Goal: Task Accomplishment & Management: Manage account settings

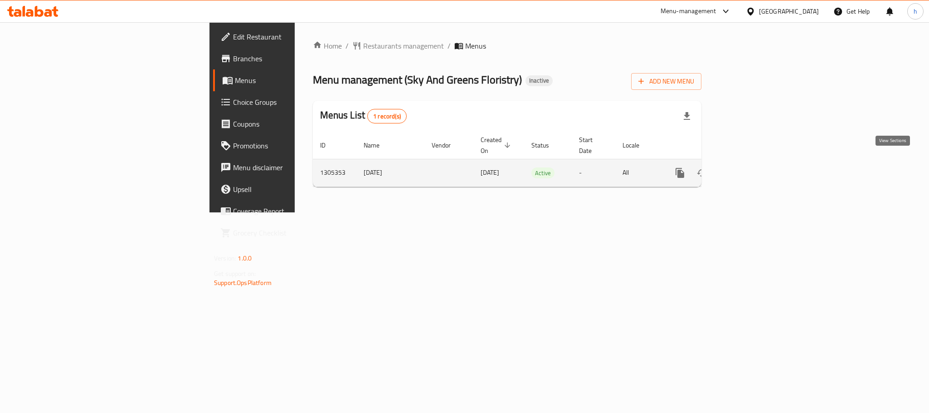
click at [751, 168] on icon "enhanced table" at bounding box center [745, 172] width 11 height 11
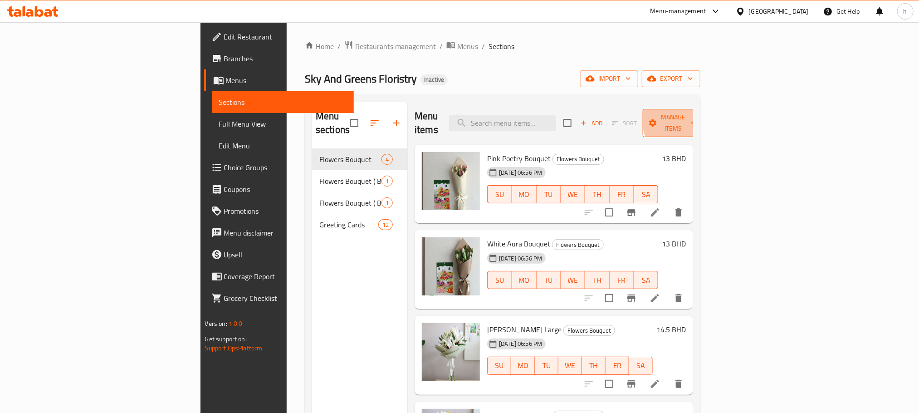
click at [696, 117] on span "Manage items" at bounding box center [673, 123] width 46 height 23
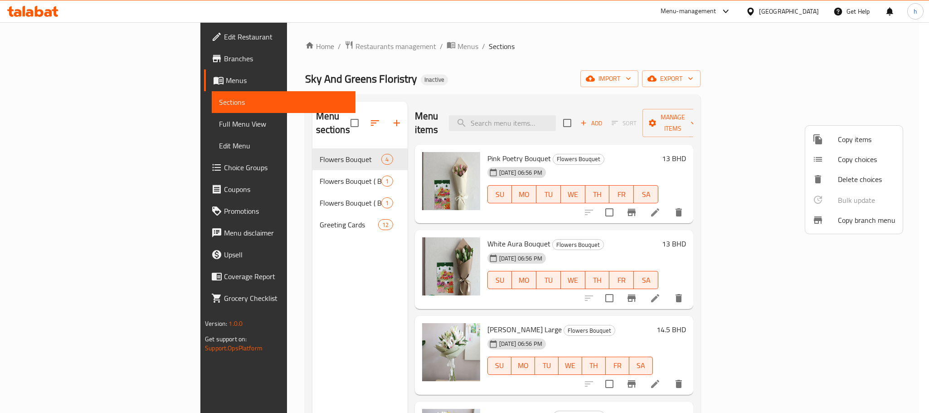
click at [722, 71] on div at bounding box center [464, 206] width 929 height 413
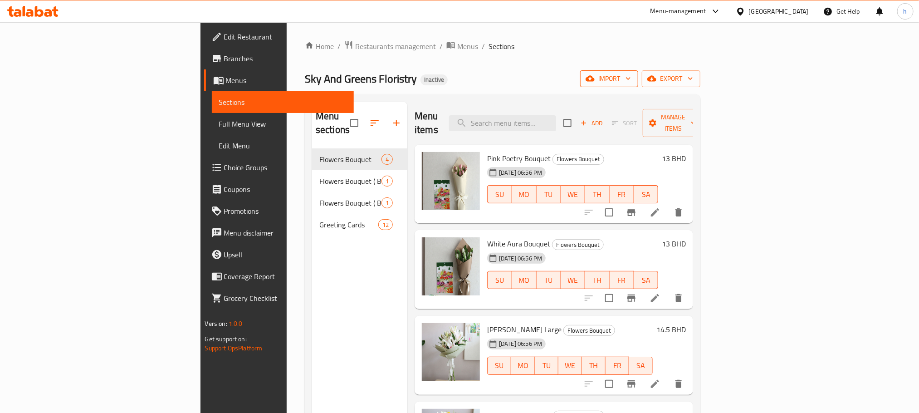
click at [631, 79] on span "import" at bounding box center [609, 78] width 44 height 11
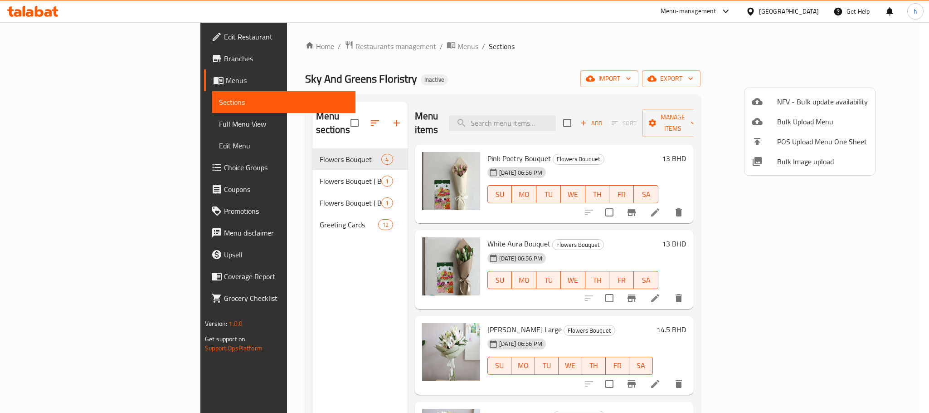
click at [713, 65] on div at bounding box center [464, 206] width 929 height 413
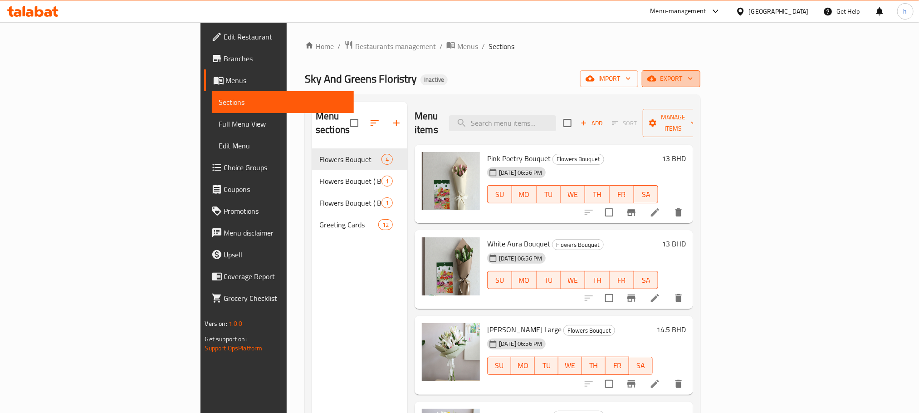
click at [693, 83] on span "export" at bounding box center [671, 78] width 44 height 11
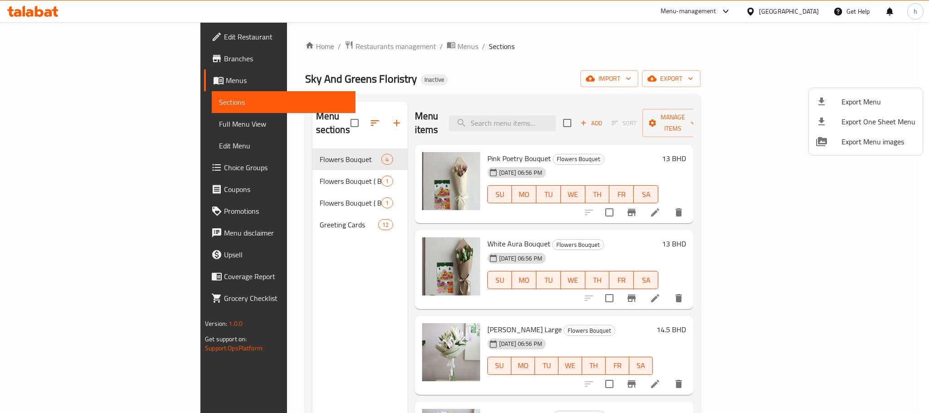
click at [809, 82] on div at bounding box center [464, 206] width 929 height 413
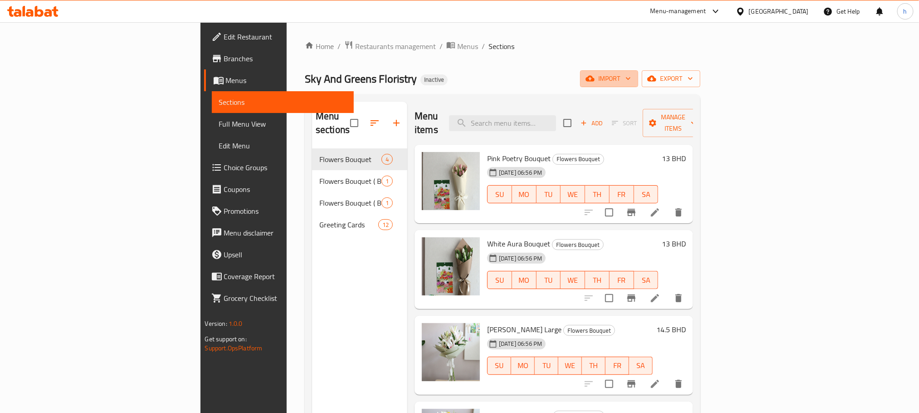
click at [631, 82] on span "import" at bounding box center [609, 78] width 44 height 11
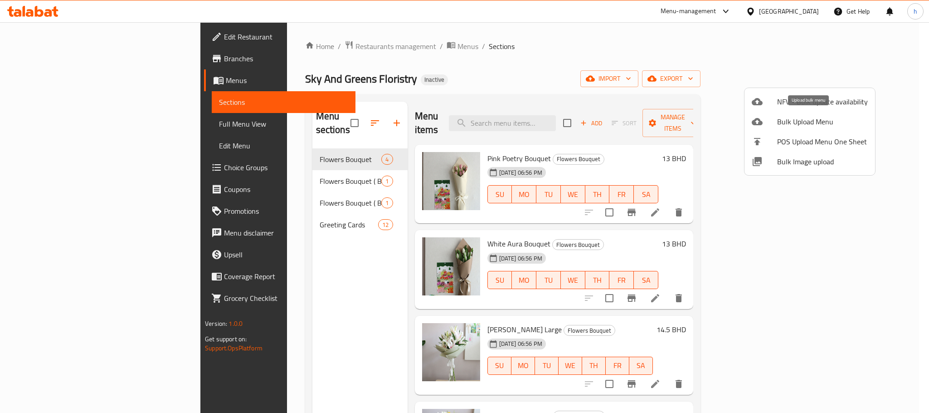
click at [802, 121] on span "Bulk Upload Menu" at bounding box center [822, 121] width 91 height 11
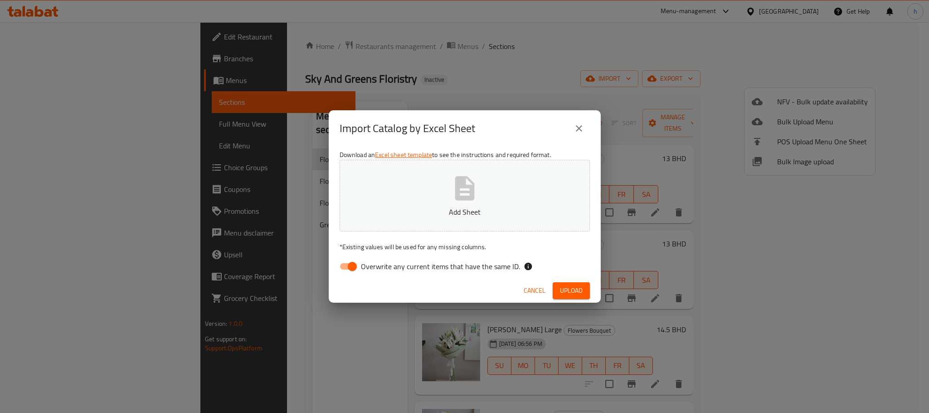
click at [488, 199] on button "Add Sheet" at bounding box center [465, 196] width 250 height 72
click at [352, 266] on input "Overwrite any current items that have the same ID." at bounding box center [352, 266] width 52 height 17
checkbox input "false"
click at [572, 288] on span "Upload" at bounding box center [571, 290] width 23 height 11
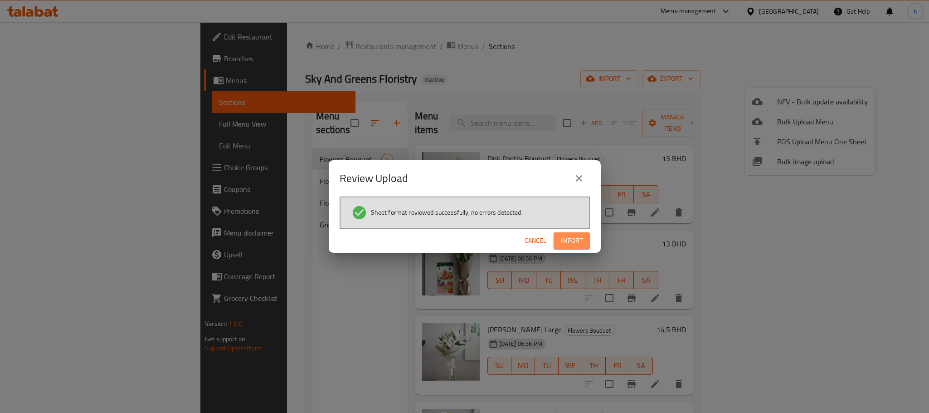
click at [577, 244] on span "Import" at bounding box center [572, 240] width 22 height 11
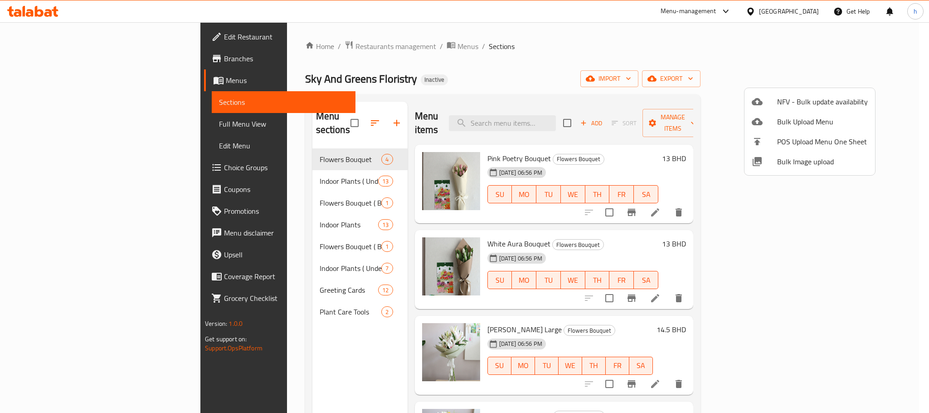
click at [497, 44] on div at bounding box center [464, 206] width 929 height 413
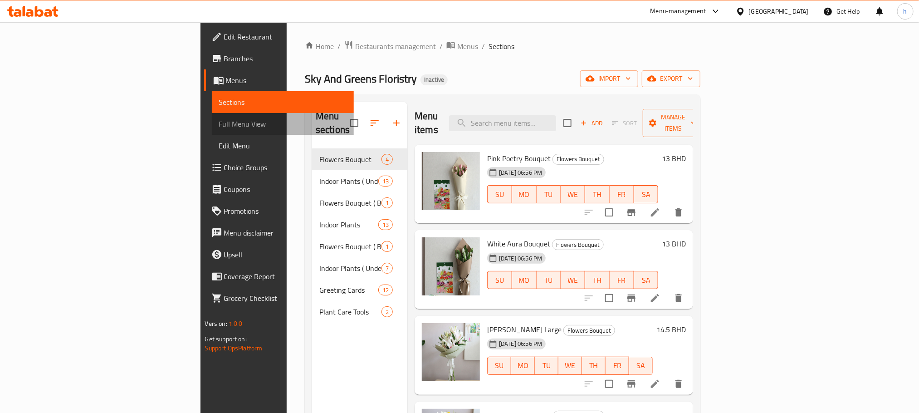
click at [219, 123] on span "Full Menu View" at bounding box center [282, 123] width 127 height 11
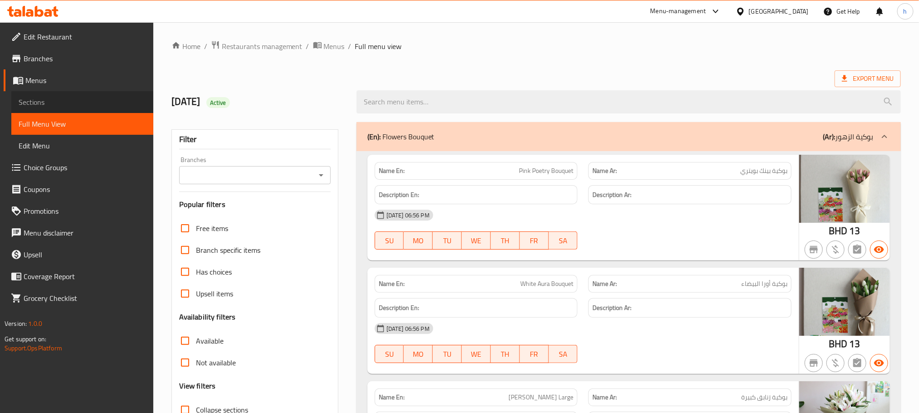
click at [37, 100] on span "Sections" at bounding box center [82, 102] width 127 height 11
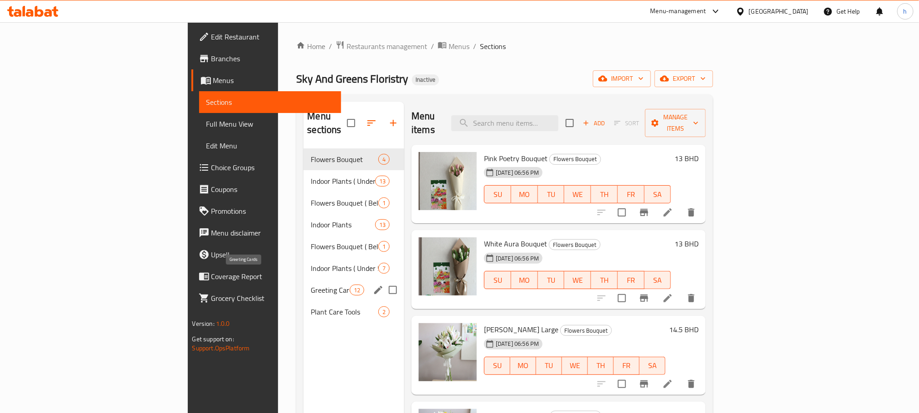
click at [311, 284] on span "Greeting Cards" at bounding box center [330, 289] width 39 height 11
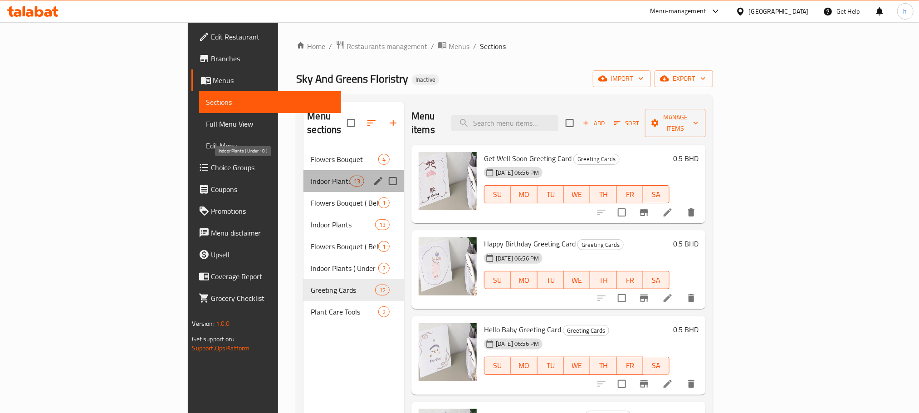
click at [311, 175] on span "Indoor Plants ( Under 10 )" at bounding box center [330, 180] width 39 height 11
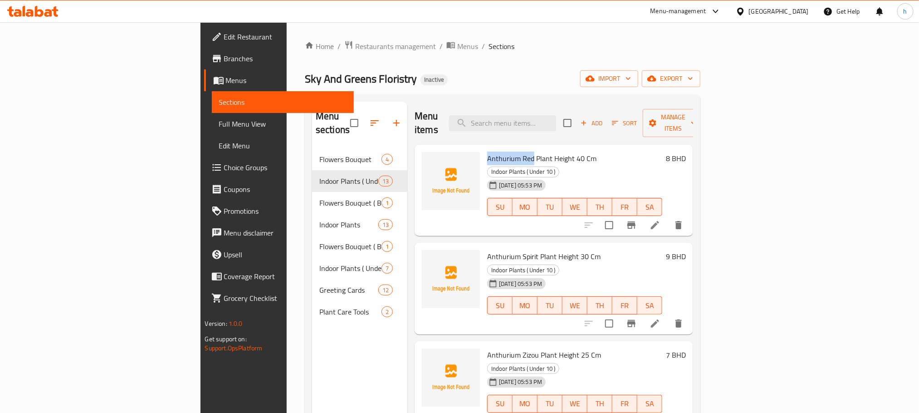
drag, startPoint x: 437, startPoint y: 143, endPoint x: 483, endPoint y: 146, distance: 46.8
click at [487, 151] on span "Anthurium Red Plant Height 40 Cm" at bounding box center [541, 158] width 109 height 14
copy span "Anthurium Red"
click at [441, 63] on div "Home / Restaurants management / Menus / Sections Sky And Greens Floristry Inact…" at bounding box center [502, 280] width 395 height 481
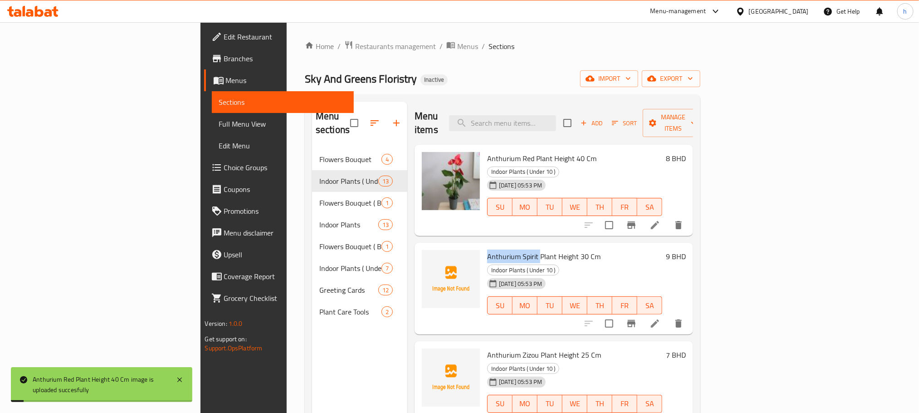
drag, startPoint x: 437, startPoint y: 230, endPoint x: 488, endPoint y: 230, distance: 51.2
click at [488, 249] on span "Anthurium Spirit Plant Height 30 Cm" at bounding box center [543, 256] width 113 height 14
copy span "Anthurium Spirit"
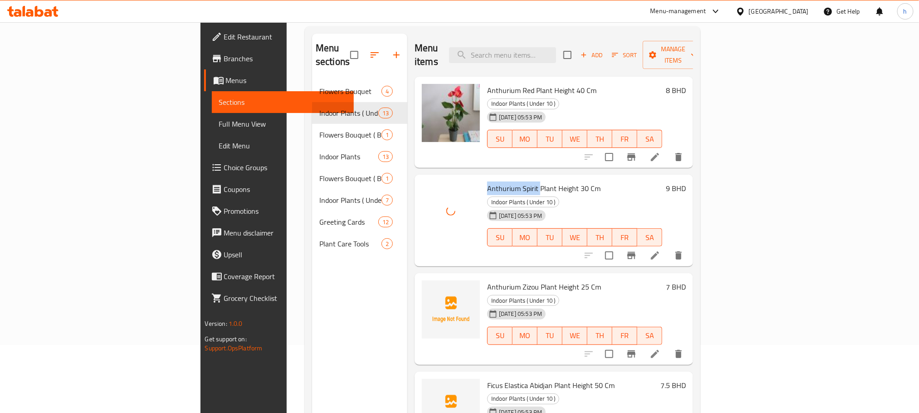
scroll to position [127, 0]
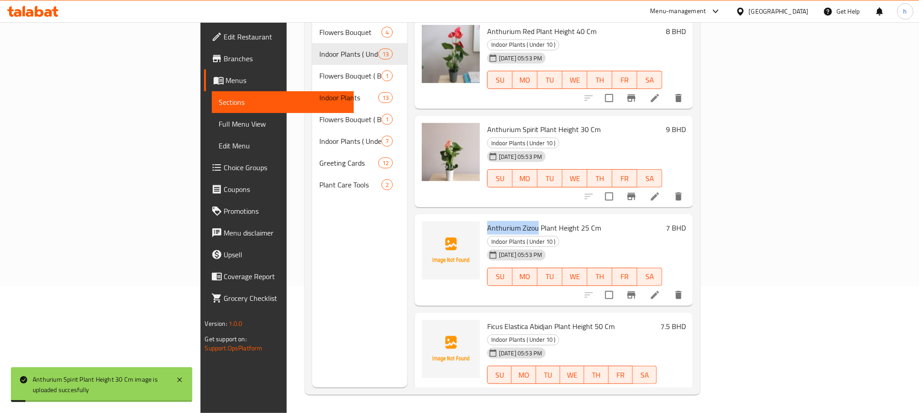
drag, startPoint x: 437, startPoint y: 191, endPoint x: 487, endPoint y: 190, distance: 49.9
click at [487, 221] on span "Anthurium Zizou Plant Height 25 Cm" at bounding box center [544, 228] width 114 height 14
copy span "Anthurium Zizou"
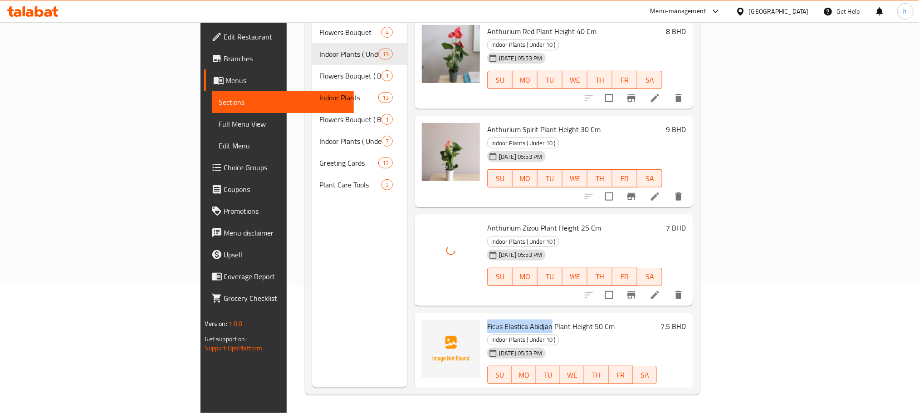
drag, startPoint x: 437, startPoint y: 274, endPoint x: 501, endPoint y: 271, distance: 64.0
click at [501, 319] on span "Ficus Elastica Abidjan Plant Height 50 Cm" at bounding box center [550, 326] width 127 height 14
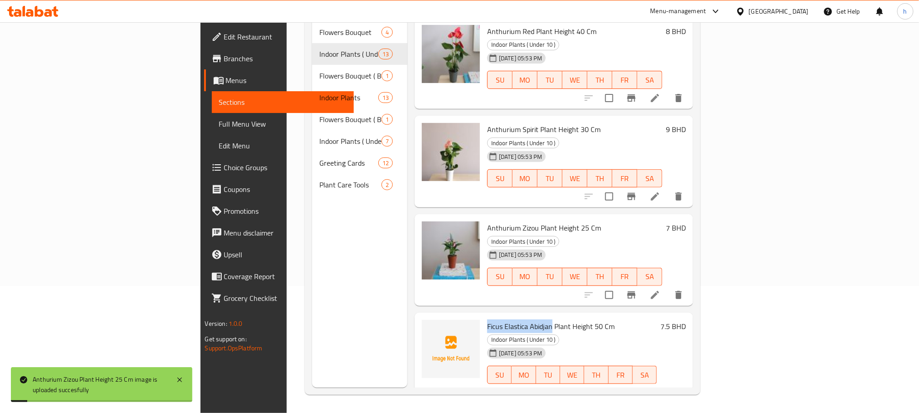
copy span "Ficus Elastica Abidjan"
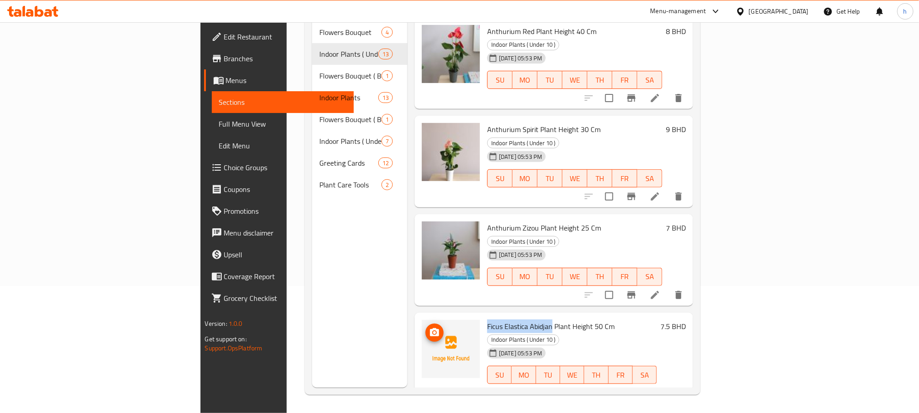
click at [422, 320] on img at bounding box center [451, 349] width 58 height 58
click at [657, 320] on h6 "Ficus Elastica Abidjan Plant Height 50 Cm Indoor Plants ( Under 10 )" at bounding box center [572, 332] width 170 height 25
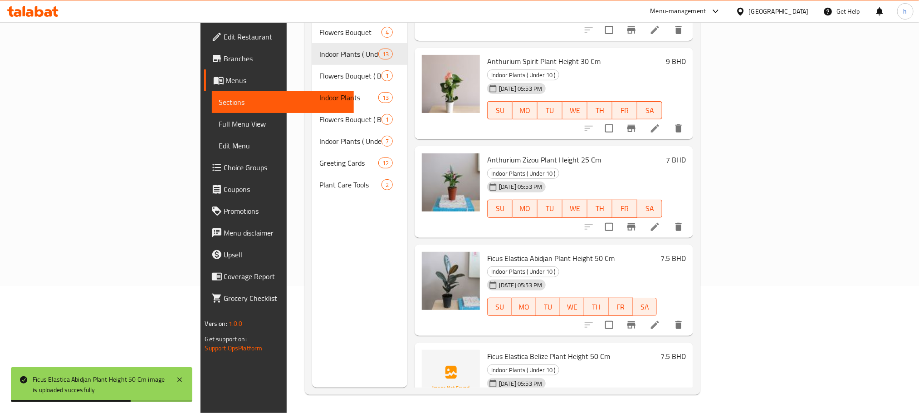
scroll to position [136, 0]
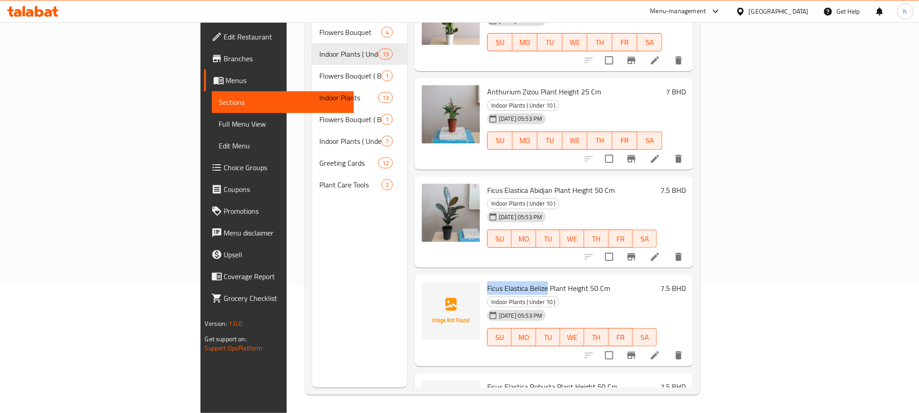
drag, startPoint x: 437, startPoint y: 224, endPoint x: 498, endPoint y: 222, distance: 61.3
click at [498, 281] on span "Ficus Elastica Belize Plant Height 50 Cm" at bounding box center [548, 288] width 123 height 14
copy span "Ficus Elastica Belize"
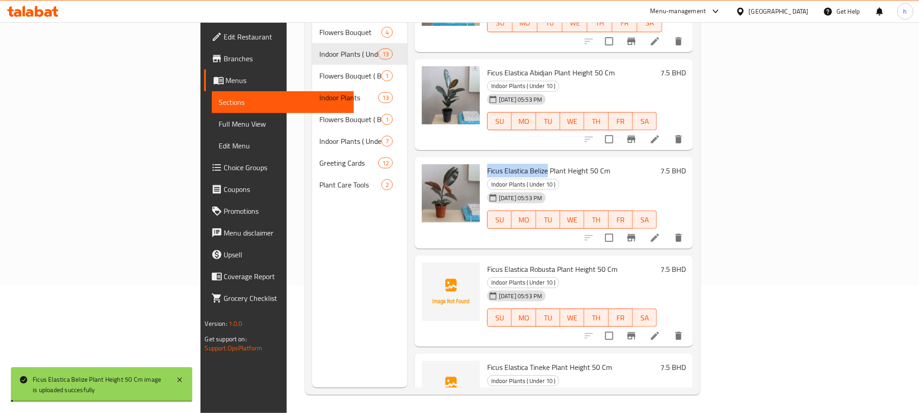
scroll to position [272, 0]
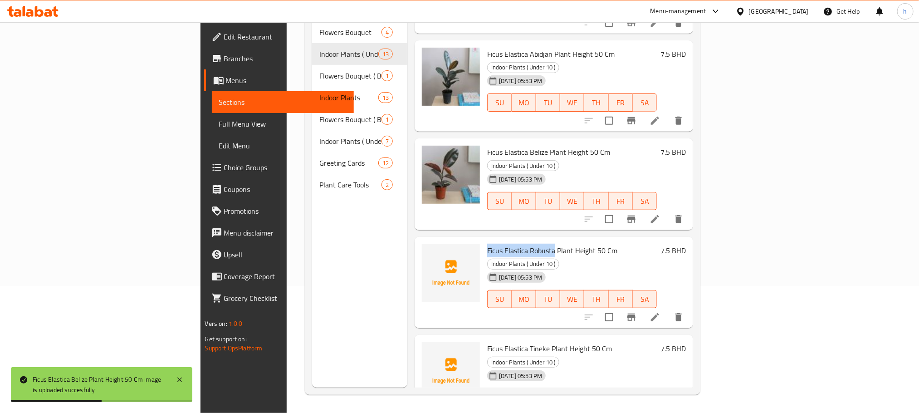
drag, startPoint x: 437, startPoint y: 175, endPoint x: 504, endPoint y: 176, distance: 67.1
click at [504, 244] on span "Ficus Elastica Robusta Plant Height 50 Cm" at bounding box center [552, 251] width 130 height 14
copy span "Ficus Elastica Robusta"
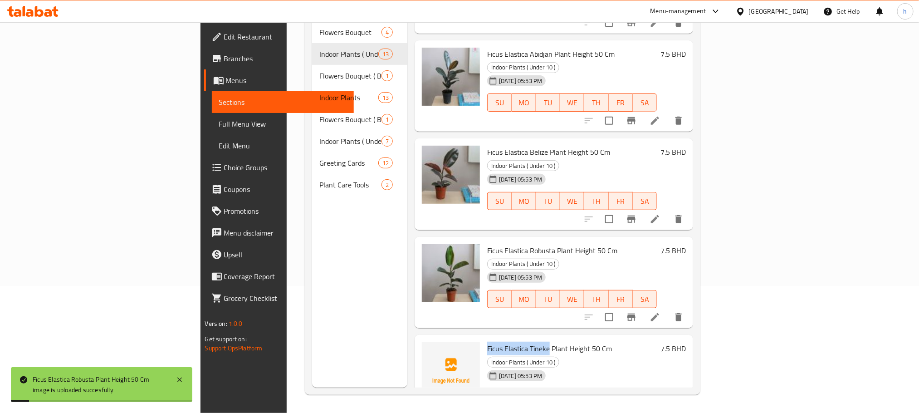
drag, startPoint x: 437, startPoint y: 261, endPoint x: 500, endPoint y: 257, distance: 62.7
click at [500, 341] on span "Ficus Elastica Tineke Plant Height 50 Cm" at bounding box center [549, 348] width 125 height 14
copy span "Ficus Elastica Tineke"
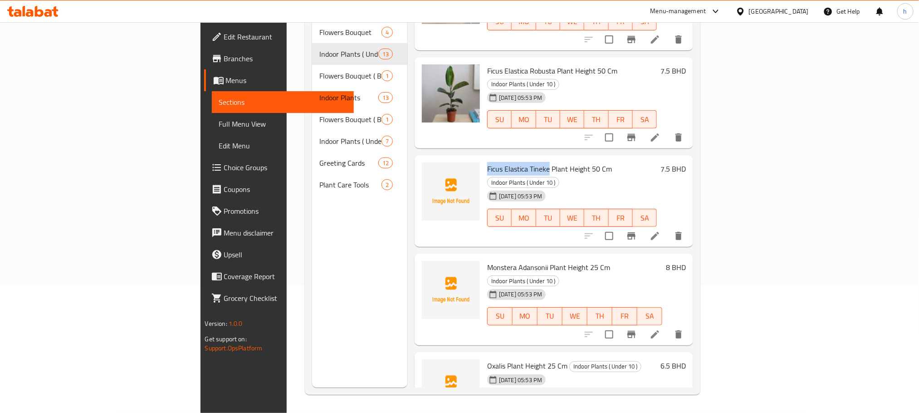
scroll to position [476, 0]
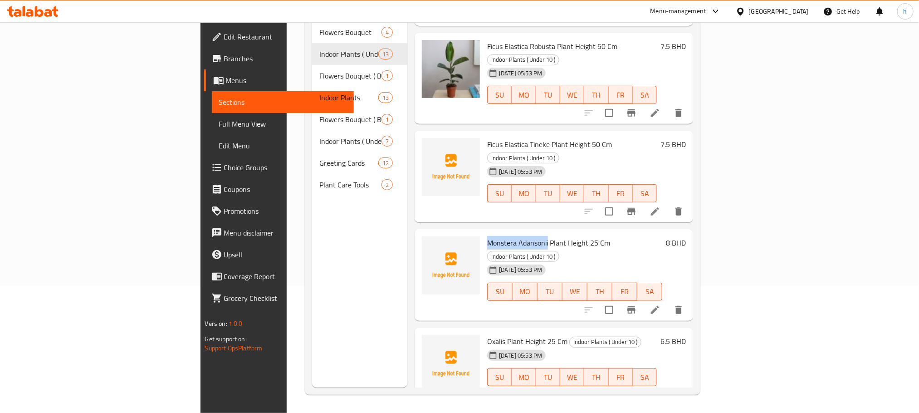
drag, startPoint x: 438, startPoint y: 141, endPoint x: 498, endPoint y: 143, distance: 60.4
click at [498, 236] on span "Monstera Adansonii Plant Height 25 Cm" at bounding box center [548, 243] width 123 height 14
copy span "Monstera Adansonii"
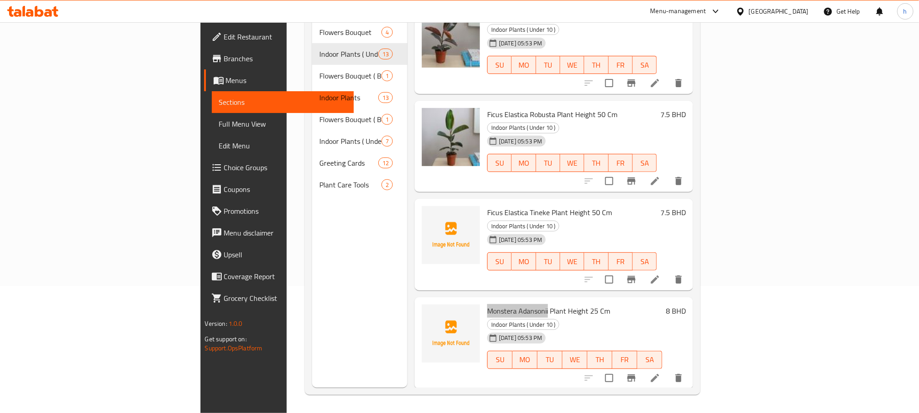
scroll to position [340, 0]
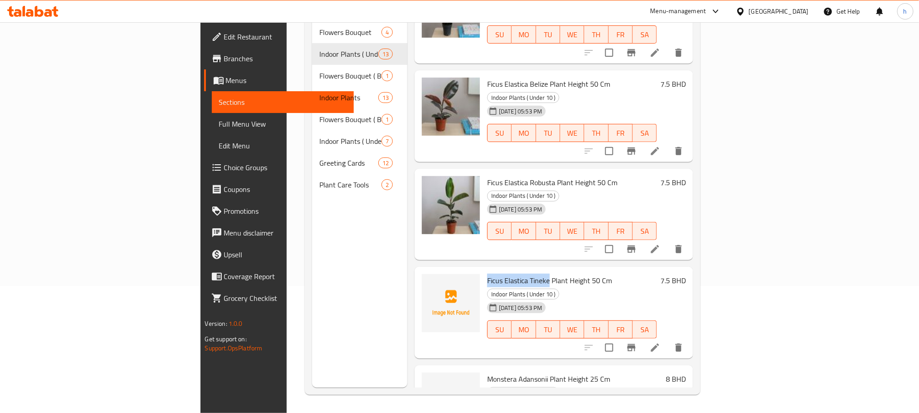
drag, startPoint x: 437, startPoint y: 193, endPoint x: 498, endPoint y: 192, distance: 61.2
click at [498, 273] on span "Ficus Elastica Tineke Plant Height 50 Cm" at bounding box center [549, 280] width 125 height 14
copy span "Ficus Elastica Tineke"
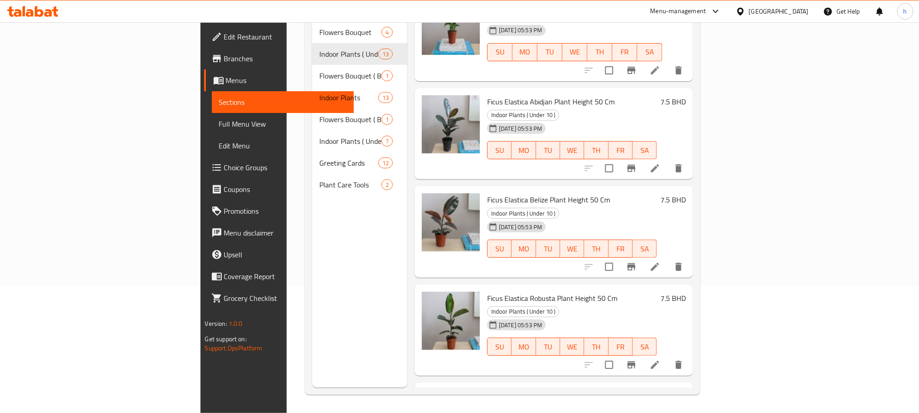
scroll to position [204, 0]
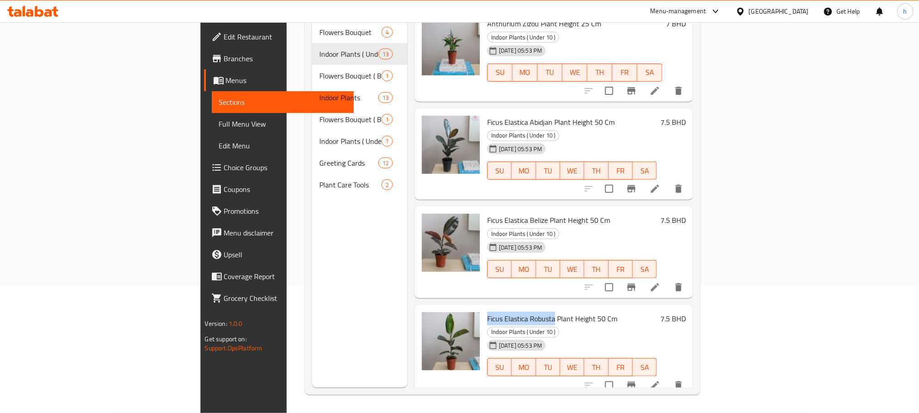
drag, startPoint x: 436, startPoint y: 244, endPoint x: 505, endPoint y: 242, distance: 68.9
click at [505, 308] on div "Ficus Elastica Robusta Plant Height 50 Cm Indoor Plants ( Under 10 ) 13-08-2025…" at bounding box center [571, 350] width 177 height 84
copy span "Ficus Elastica Robusta"
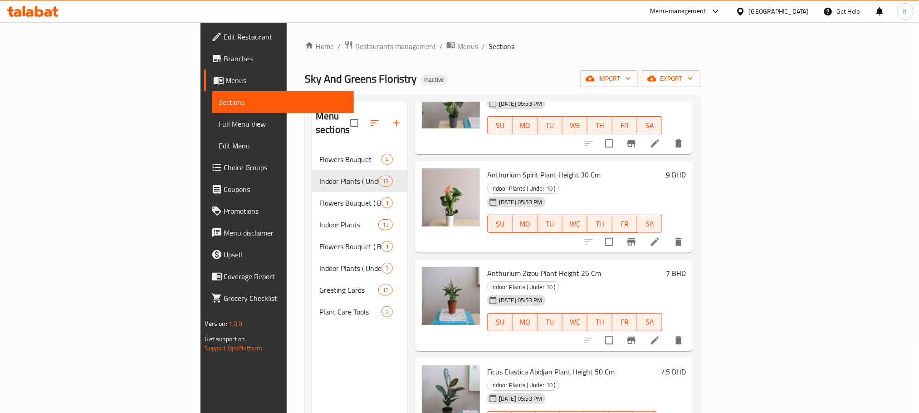
scroll to position [136, 0]
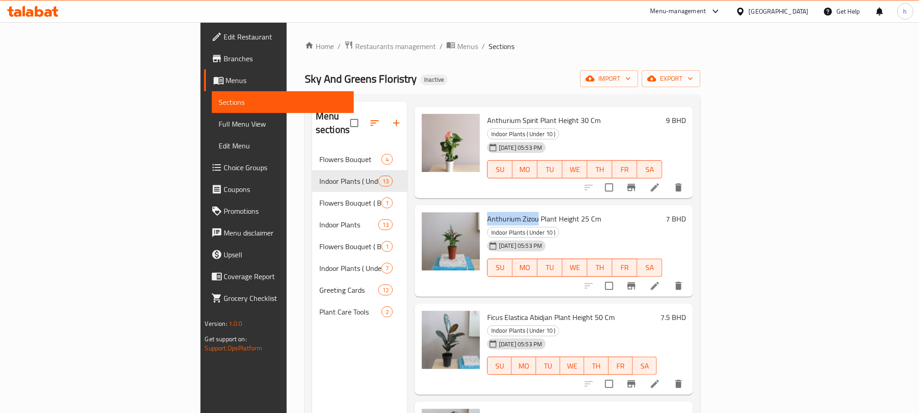
drag, startPoint x: 434, startPoint y: 180, endPoint x: 486, endPoint y: 182, distance: 51.8
click at [486, 209] on div "Anthurium Zizou Plant Height 25 Cm Indoor Plants ( Under 10 ) 13-08-2025 05:53 …" at bounding box center [574, 251] width 182 height 84
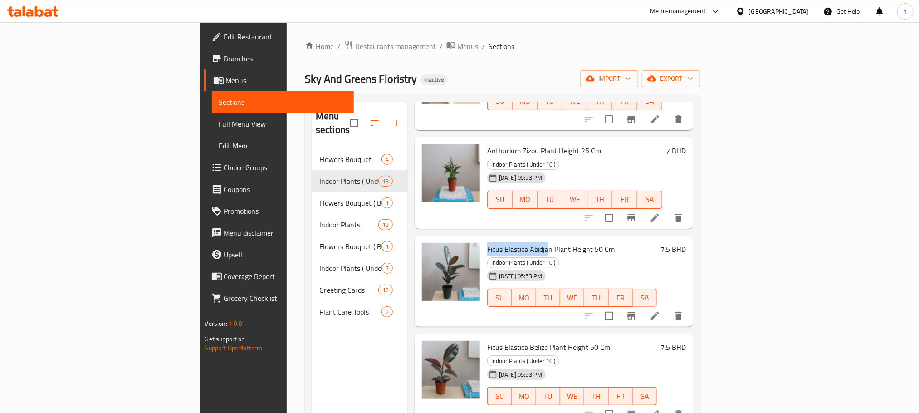
drag, startPoint x: 437, startPoint y: 196, endPoint x: 500, endPoint y: 200, distance: 63.2
click at [500, 242] on span "Ficus Elastica Abidjan Plant Height 50 Cm" at bounding box center [550, 249] width 127 height 14
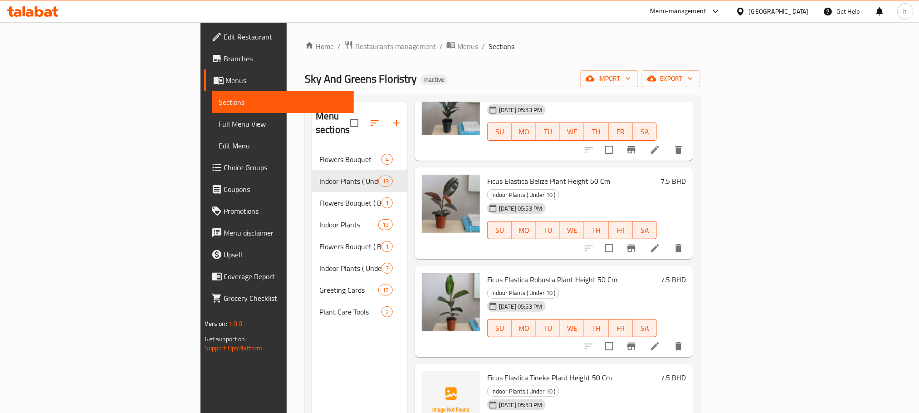
scroll to position [340, 0]
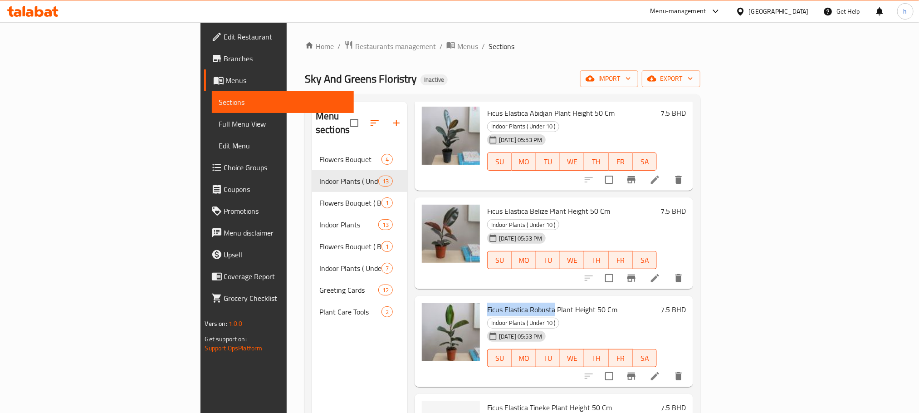
drag, startPoint x: 435, startPoint y: 234, endPoint x: 504, endPoint y: 234, distance: 68.5
click at [504, 299] on div "Ficus Elastica Robusta Plant Height 50 Cm Indoor Plants ( Under 10 ) 13-08-2025…" at bounding box center [571, 341] width 177 height 84
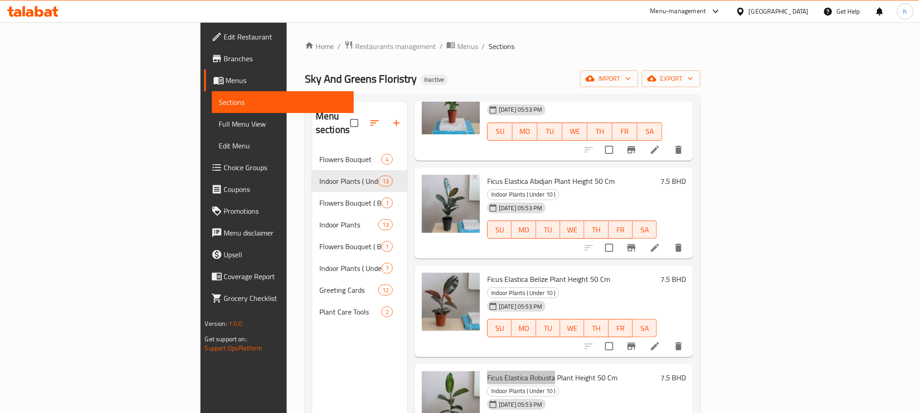
scroll to position [408, 0]
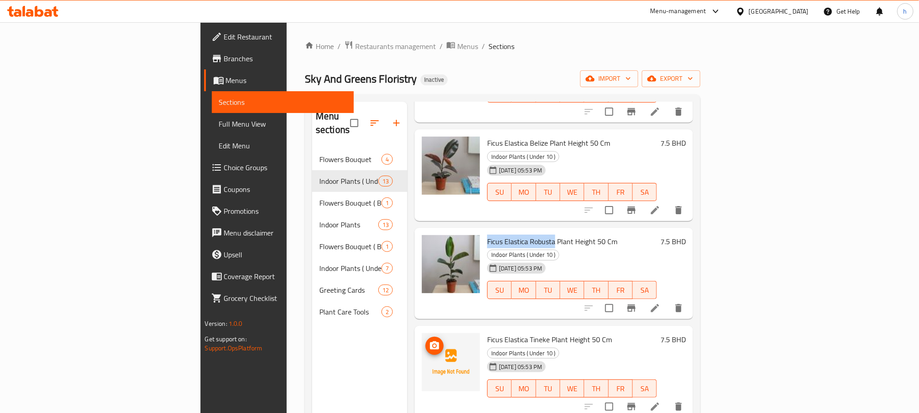
click at [422, 333] on img at bounding box center [451, 362] width 58 height 58
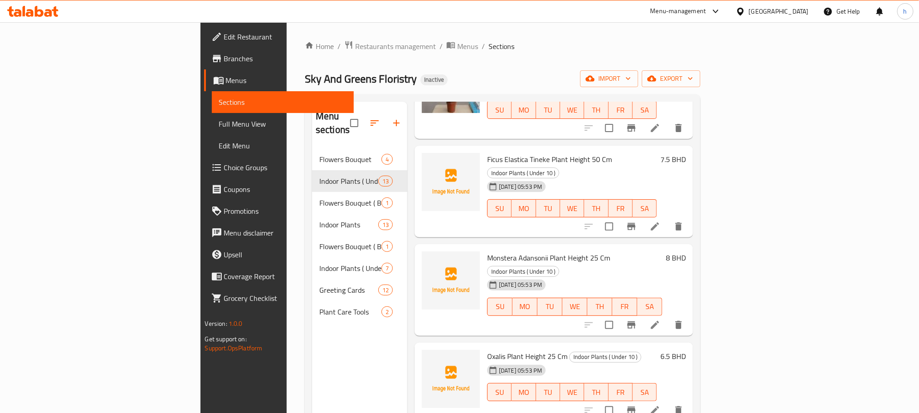
scroll to position [612, 0]
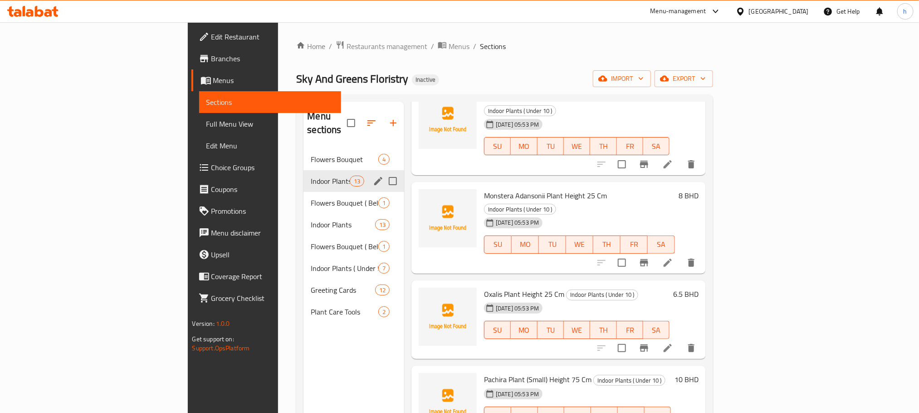
click at [383, 171] on input "Menu sections" at bounding box center [392, 180] width 19 height 19
click at [382, 121] on icon "button" at bounding box center [387, 122] width 11 height 11
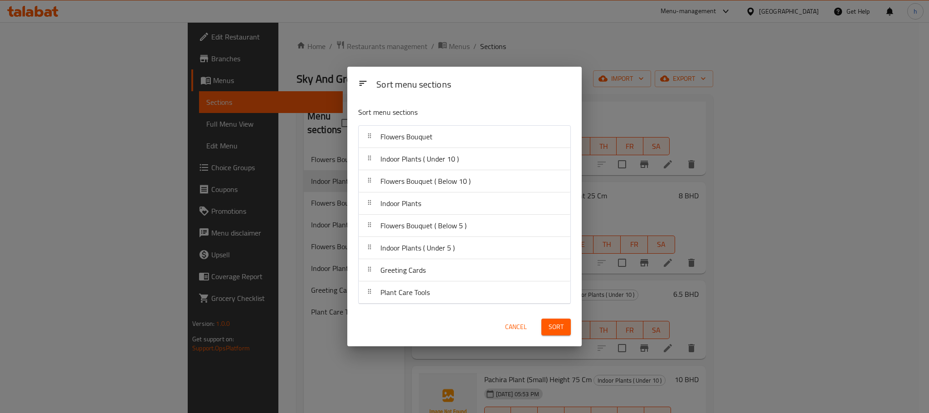
click at [590, 49] on div "Sort menu sections Sort menu sections Flowers Bouquet Indoor Plants ( Under 10 …" at bounding box center [464, 206] width 929 height 413
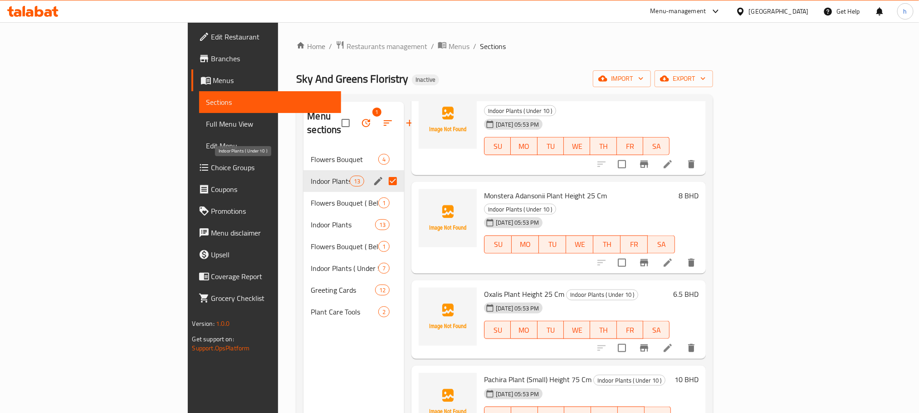
drag, startPoint x: 239, startPoint y: 170, endPoint x: 517, endPoint y: 64, distance: 297.0
click at [517, 64] on div "Home / Restaurants management / Menus / Sections Sky And Greens Floristry Inact…" at bounding box center [504, 280] width 417 height 481
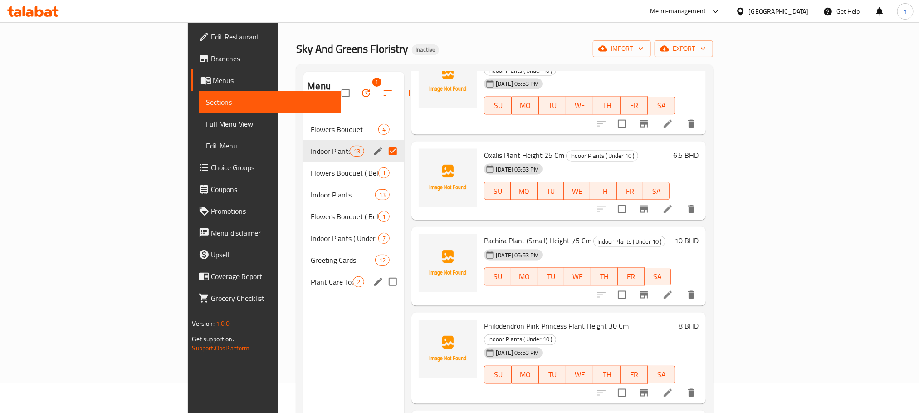
scroll to position [0, 0]
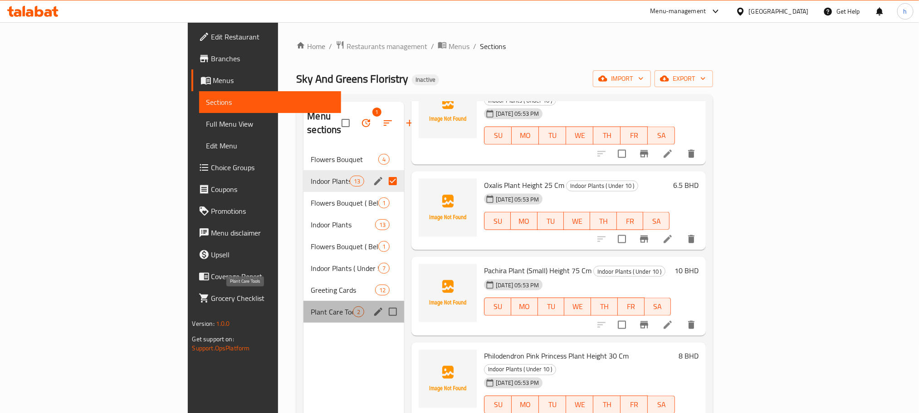
click at [311, 306] on span "Plant Care Tools" at bounding box center [332, 311] width 42 height 11
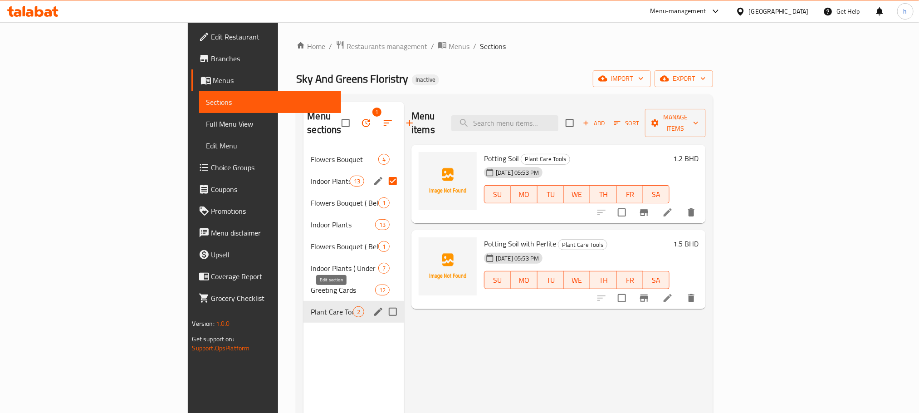
click at [373, 306] on icon "edit" at bounding box center [378, 311] width 11 height 11
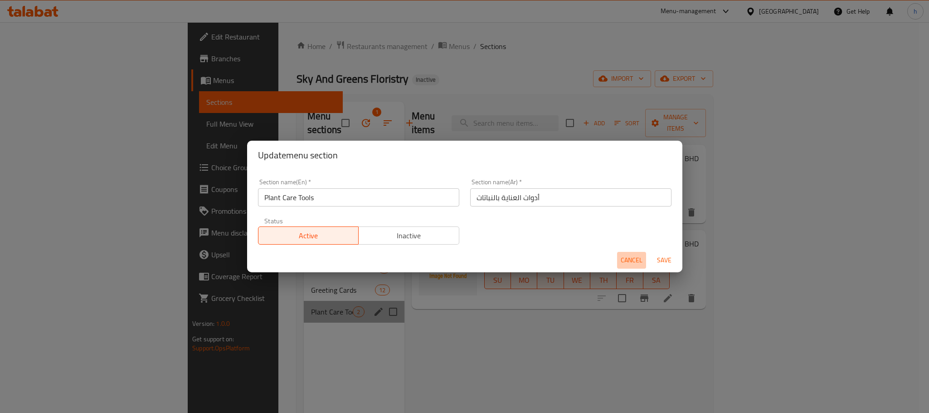
click at [633, 260] on span "Cancel" at bounding box center [632, 259] width 22 height 11
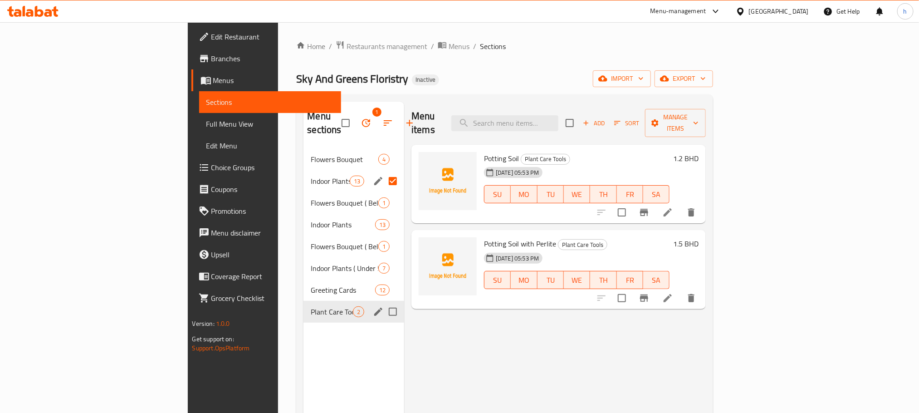
click at [559, 323] on div "Menu items Add Sort Manage items Potting Soil Plant Care Tools 13-08-2025 05:53…" at bounding box center [555, 308] width 302 height 413
click at [383, 171] on input "Menu sections" at bounding box center [392, 180] width 19 height 19
checkbox input "false"
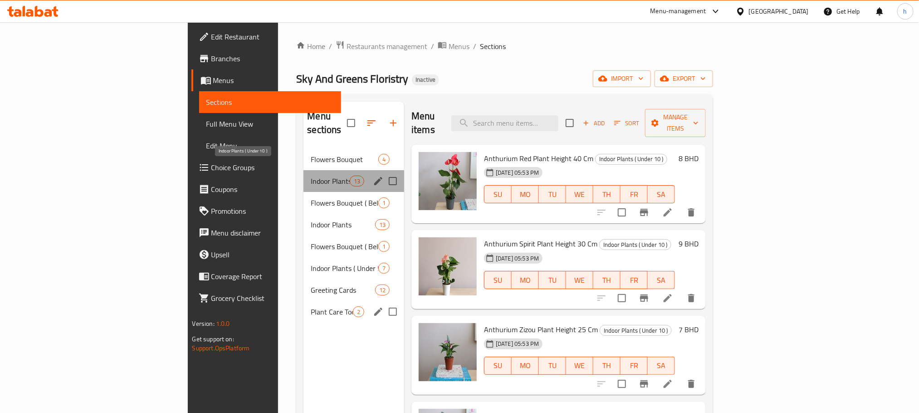
click at [311, 175] on span "Indoor Plants ( Under 10 )" at bounding box center [330, 180] width 39 height 11
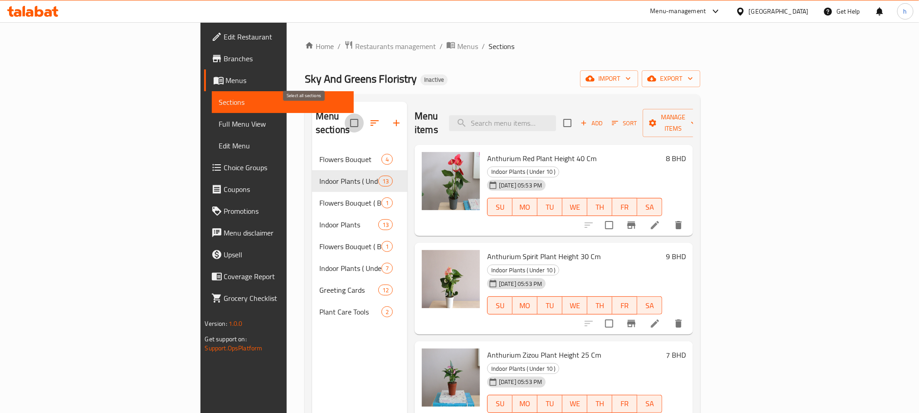
click at [345, 113] on input "checkbox" at bounding box center [354, 122] width 19 height 19
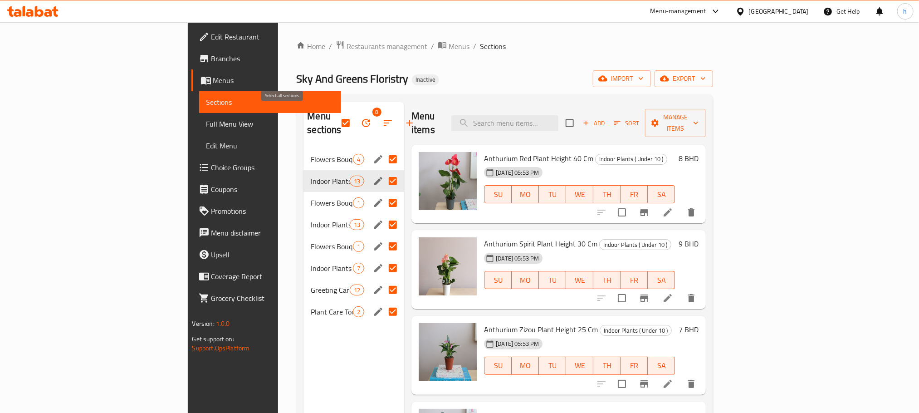
click at [336, 117] on input "checkbox" at bounding box center [345, 122] width 19 height 19
checkbox input "false"
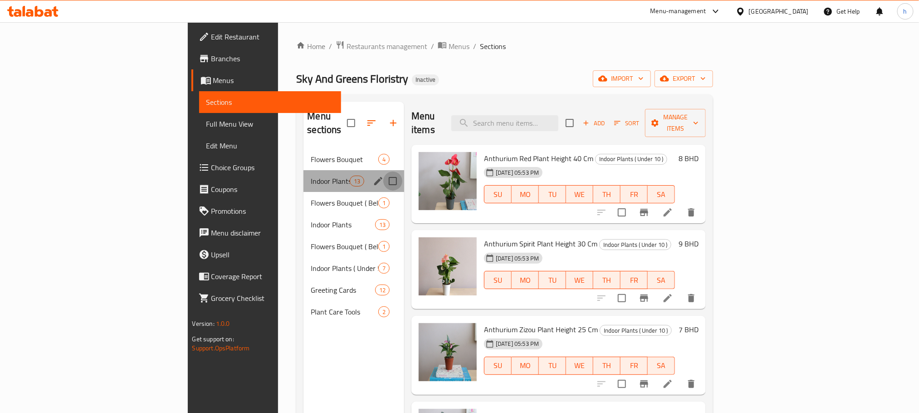
click at [383, 171] on input "Menu sections" at bounding box center [392, 180] width 19 height 19
checkbox input "true"
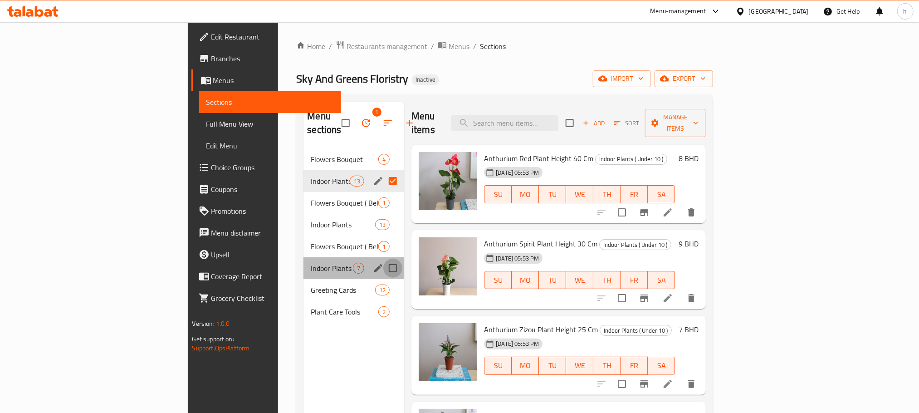
click at [383, 258] on input "Menu sections" at bounding box center [392, 267] width 19 height 19
checkbox input "true"
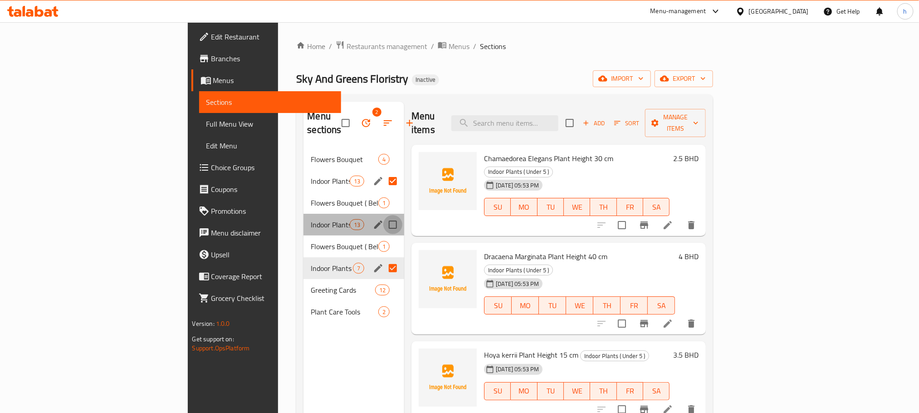
click at [383, 215] on input "Menu sections" at bounding box center [392, 224] width 19 height 19
checkbox input "true"
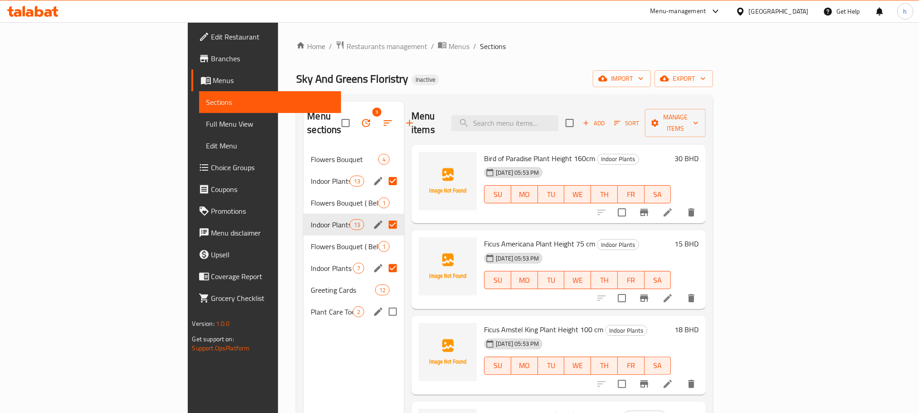
click at [383, 302] on input "Menu sections" at bounding box center [392, 311] width 19 height 19
checkbox input "true"
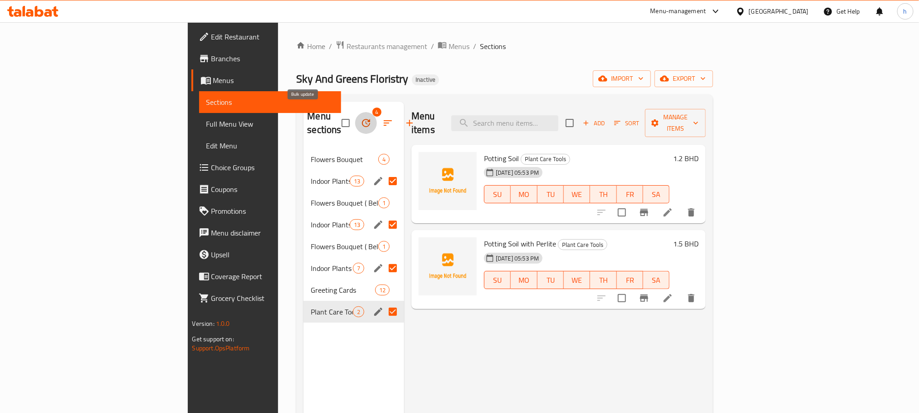
click at [361, 117] on icon "button" at bounding box center [366, 122] width 11 height 11
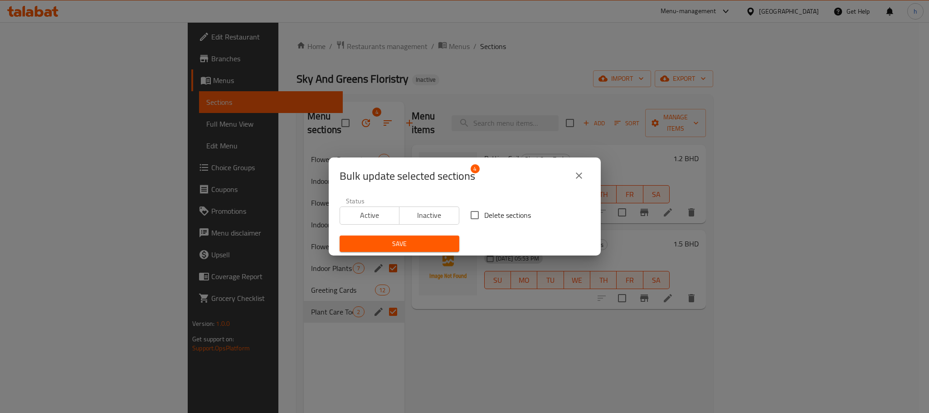
click at [471, 213] on input "Delete sections" at bounding box center [474, 214] width 19 height 19
checkbox input "true"
click at [407, 245] on span "Save" at bounding box center [399, 243] width 105 height 11
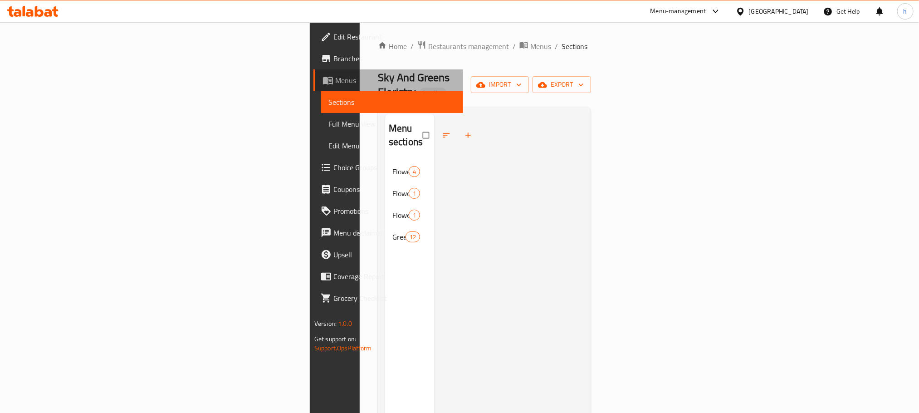
click at [335, 77] on span "Menus" at bounding box center [395, 80] width 121 height 11
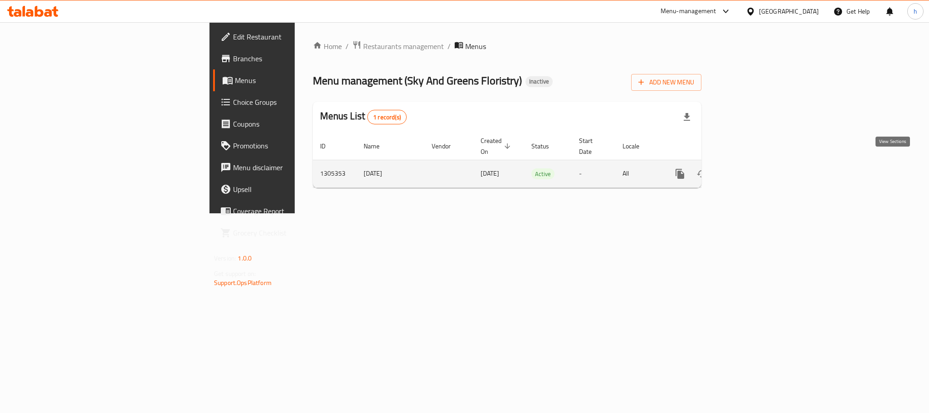
click at [751, 168] on icon "enhanced table" at bounding box center [745, 173] width 11 height 11
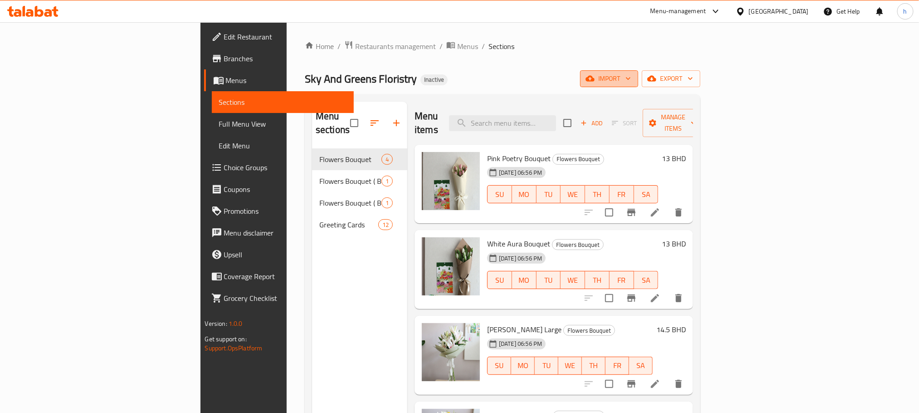
click at [631, 77] on span "import" at bounding box center [609, 78] width 44 height 11
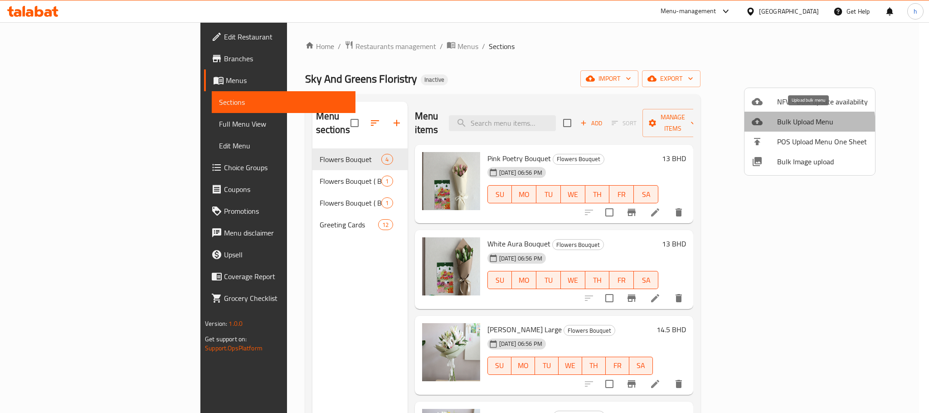
click at [792, 125] on span "Bulk Upload Menu" at bounding box center [822, 121] width 91 height 11
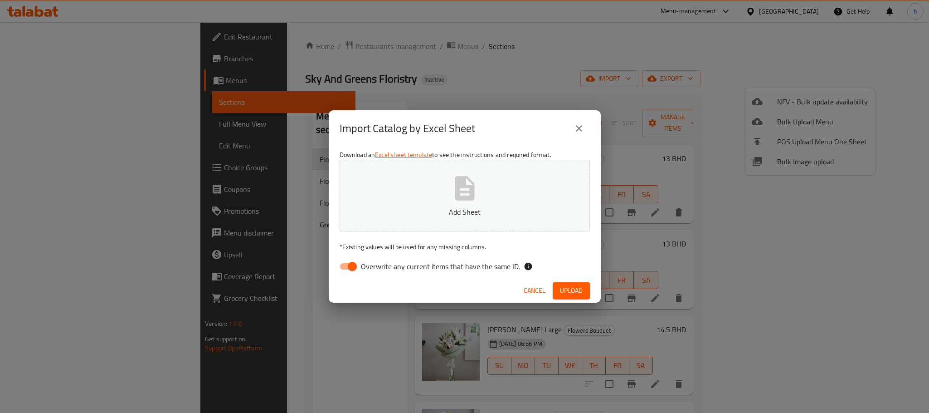
click at [483, 196] on button "Add Sheet" at bounding box center [465, 196] width 250 height 72
click at [350, 268] on input "Overwrite any current items that have the same ID." at bounding box center [352, 266] width 52 height 17
checkbox input "false"
click at [572, 288] on span "Upload" at bounding box center [571, 290] width 23 height 11
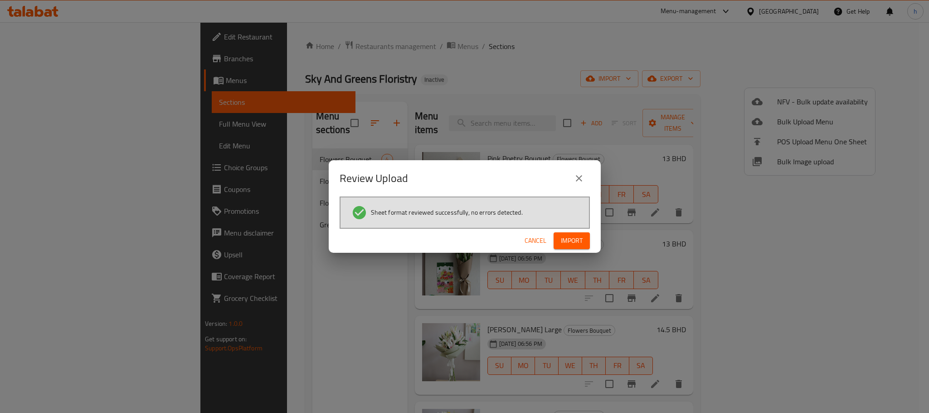
click at [582, 241] on span "Import" at bounding box center [572, 240] width 22 height 11
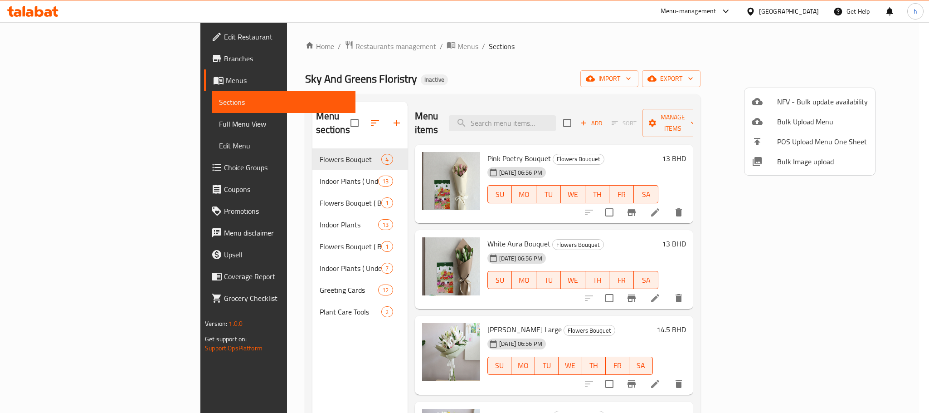
click at [448, 48] on div at bounding box center [464, 206] width 929 height 413
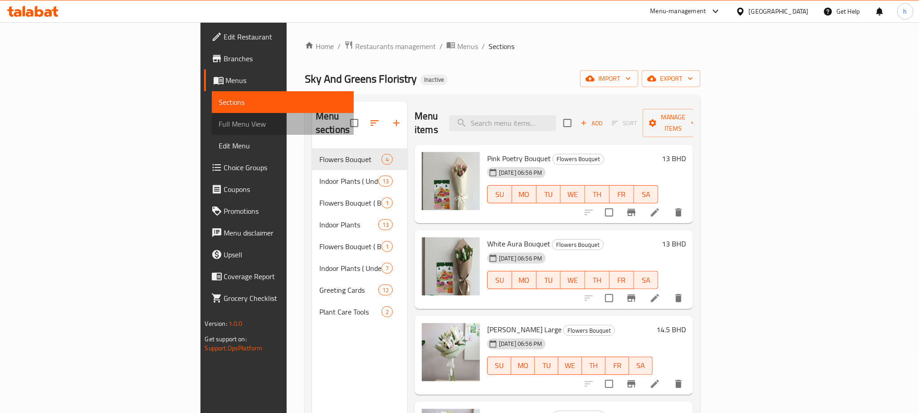
click at [219, 126] on span "Full Menu View" at bounding box center [282, 123] width 127 height 11
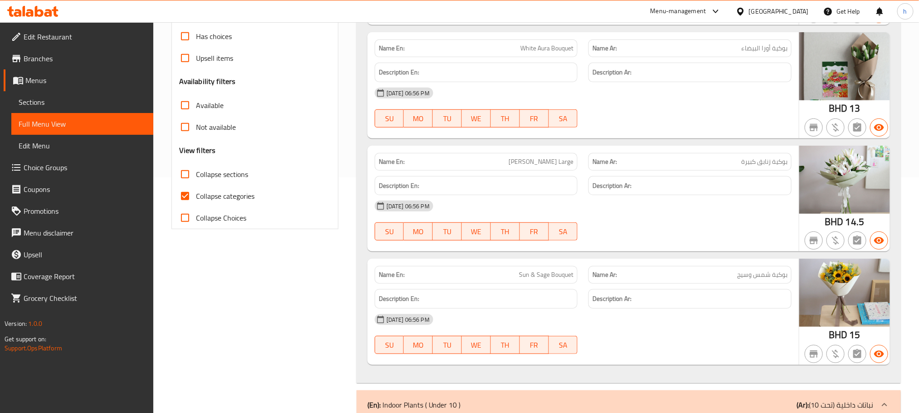
scroll to position [204, 0]
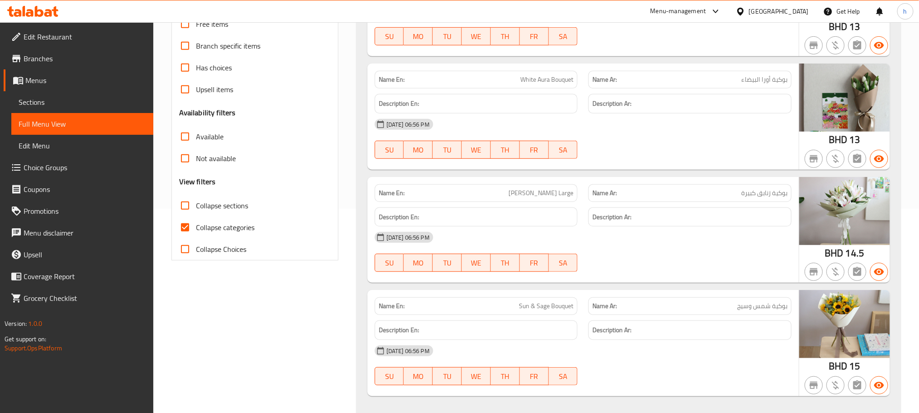
click at [187, 229] on input "Collapse categories" at bounding box center [185, 227] width 22 height 22
checkbox input "false"
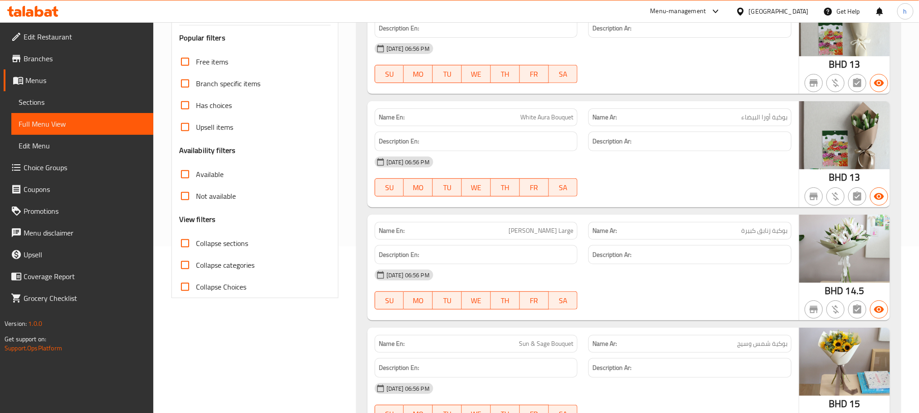
scroll to position [136, 0]
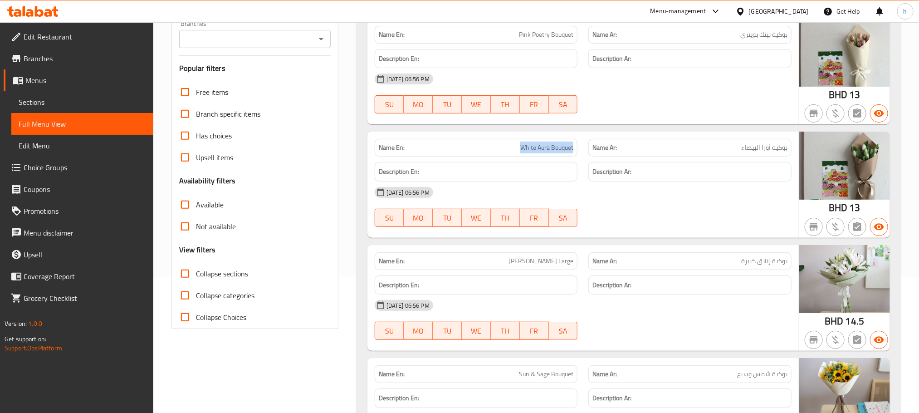
drag, startPoint x: 531, startPoint y: 148, endPoint x: 575, endPoint y: 150, distance: 44.5
click at [575, 150] on div "Name En: White Aura Bouquet" at bounding box center [476, 148] width 203 height 18
copy span "White Aura Bouquet"
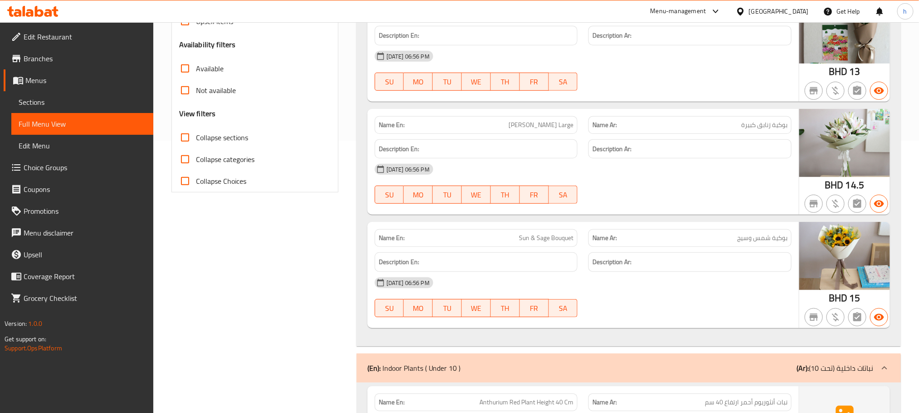
scroll to position [340, 0]
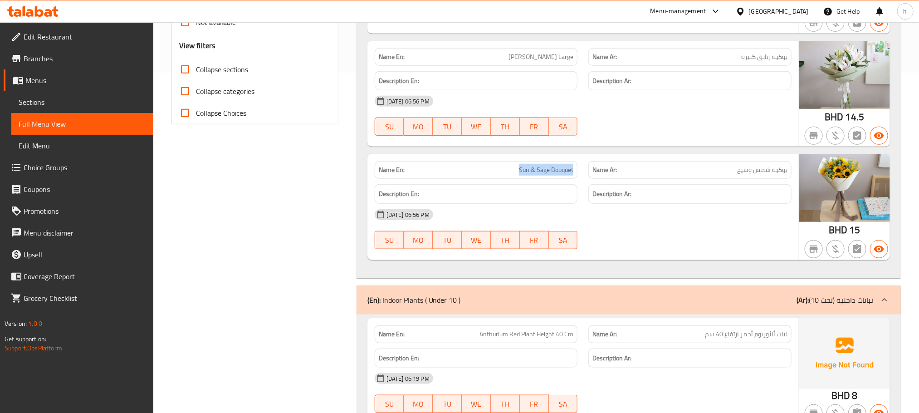
drag, startPoint x: 513, startPoint y: 171, endPoint x: 575, endPoint y: 174, distance: 62.2
click at [575, 174] on div "Name En: Sun & [PERSON_NAME]" at bounding box center [476, 170] width 203 height 18
copy span "Sun & Sage Bouquet"
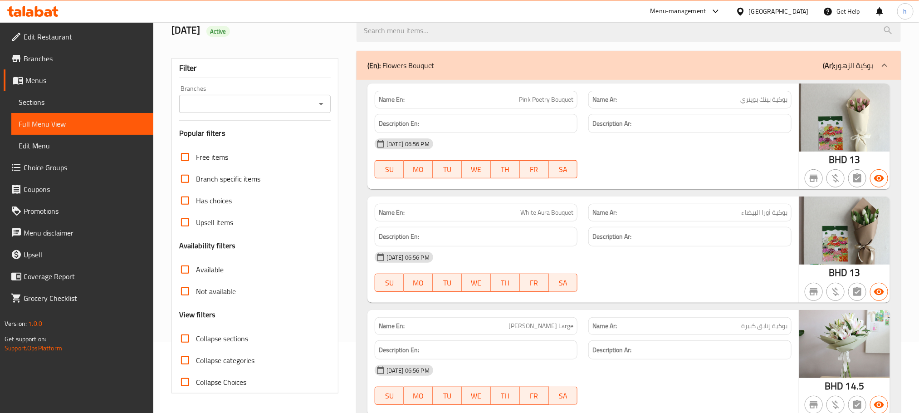
scroll to position [68, 0]
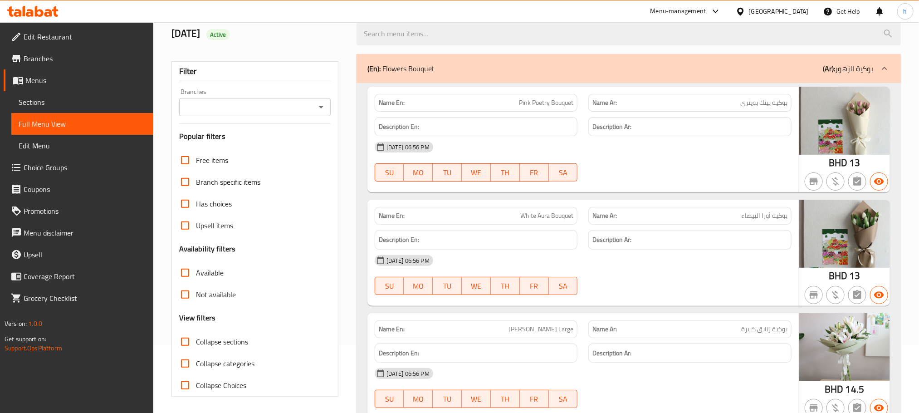
click at [887, 67] on icon at bounding box center [884, 68] width 11 height 11
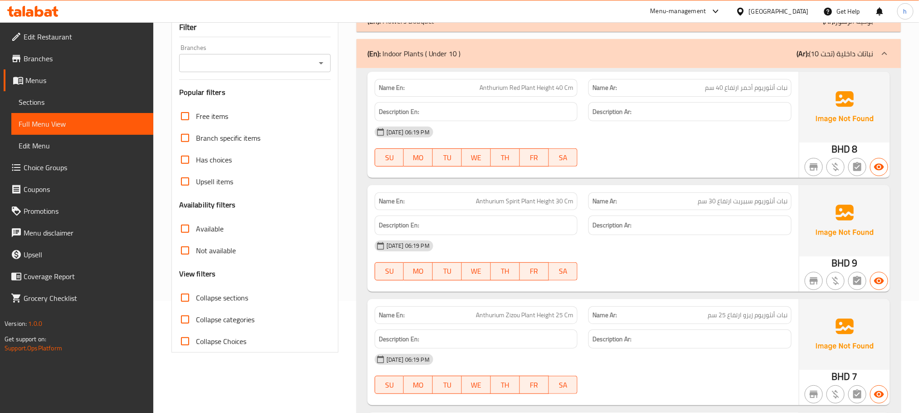
scroll to position [136, 0]
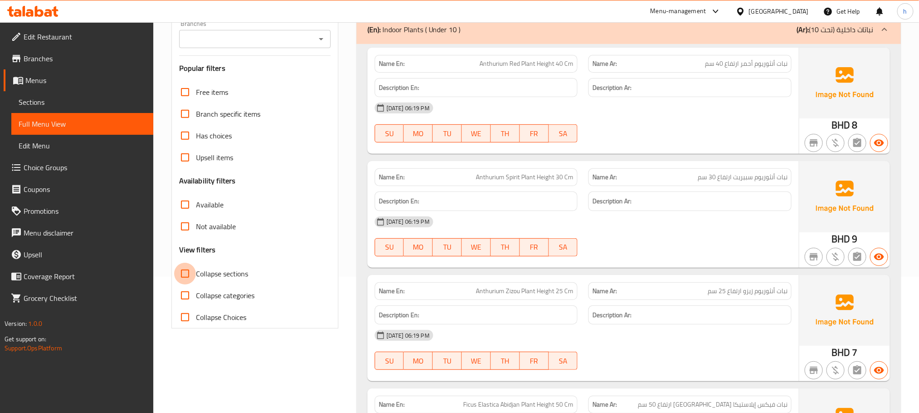
click at [185, 273] on input "Collapse sections" at bounding box center [185, 274] width 22 height 22
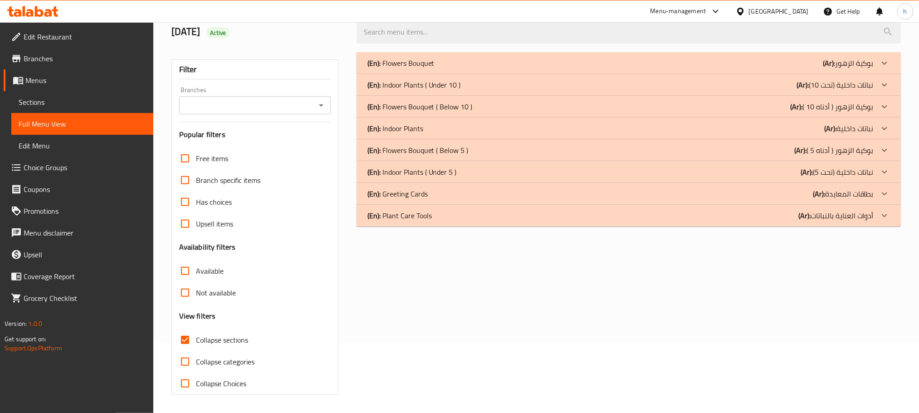
scroll to position [71, 0]
click at [399, 68] on p "(En): Plant Care Tools" at bounding box center [400, 63] width 67 height 11
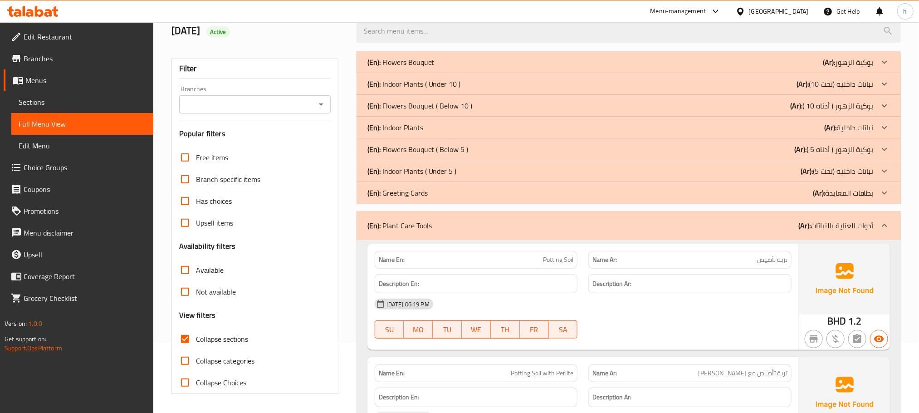
click at [424, 68] on p "(En): Indoor Plants ( Under 5 )" at bounding box center [400, 62] width 67 height 11
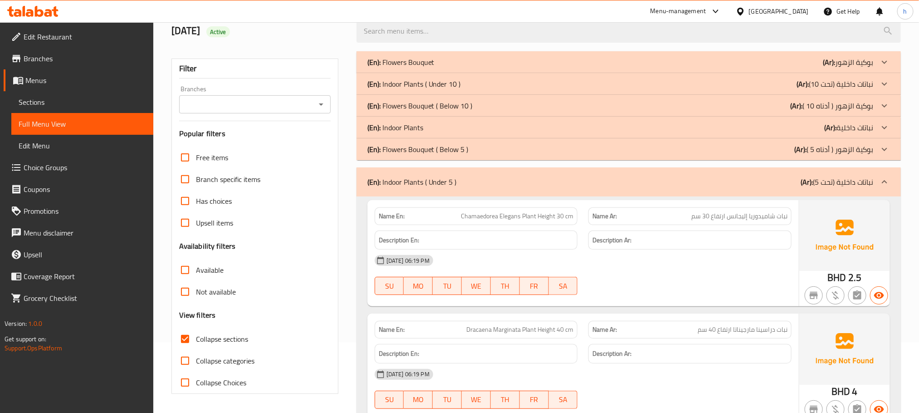
click at [403, 68] on p "(En): Indoor Plants" at bounding box center [400, 62] width 67 height 11
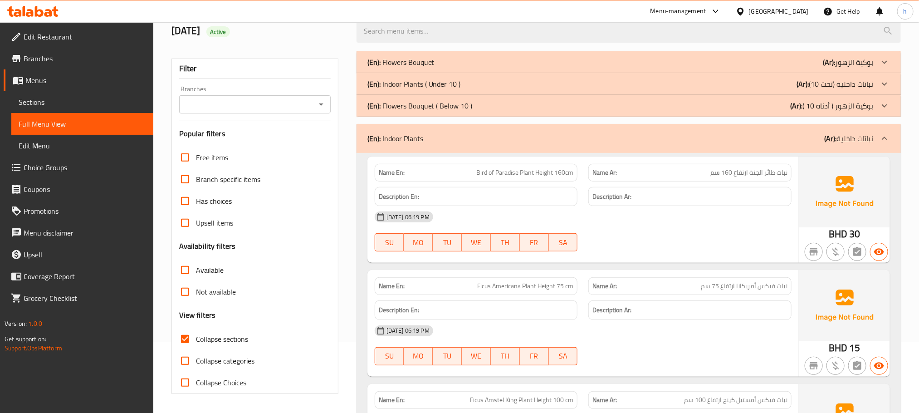
click at [434, 68] on p "(En): Indoor Plants ( Under 10 )" at bounding box center [400, 62] width 67 height 11
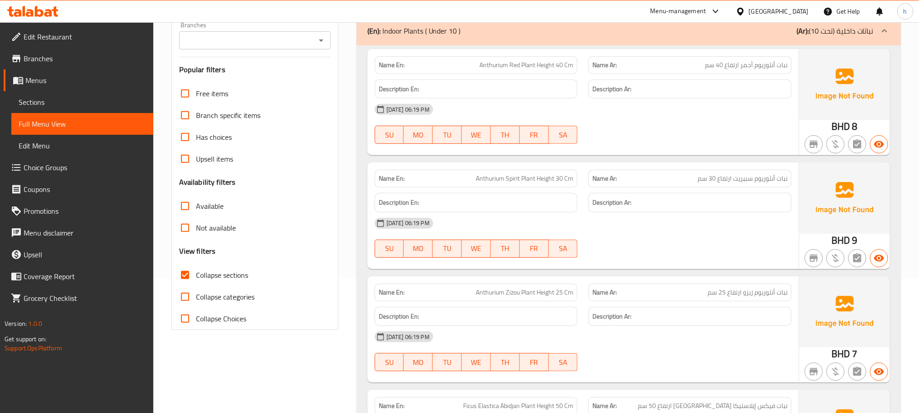
scroll to position [136, 0]
click at [185, 274] on input "Collapse sections" at bounding box center [185, 274] width 22 height 22
checkbox input "false"
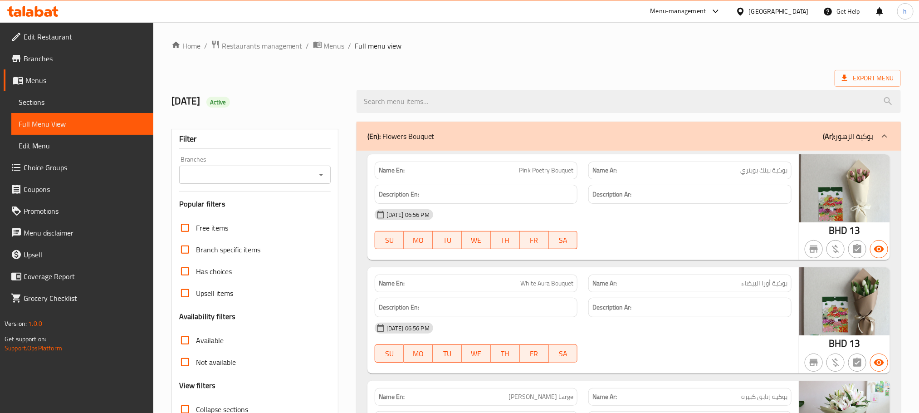
scroll to position [0, 0]
click at [883, 139] on icon at bounding box center [884, 136] width 11 height 11
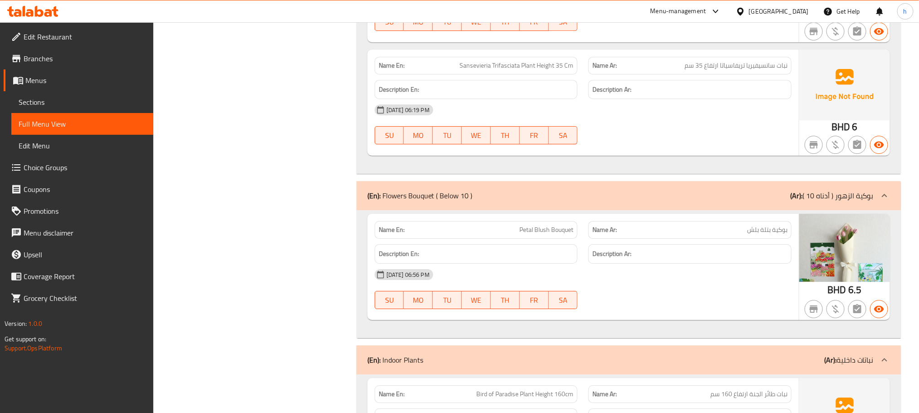
scroll to position [1564, 0]
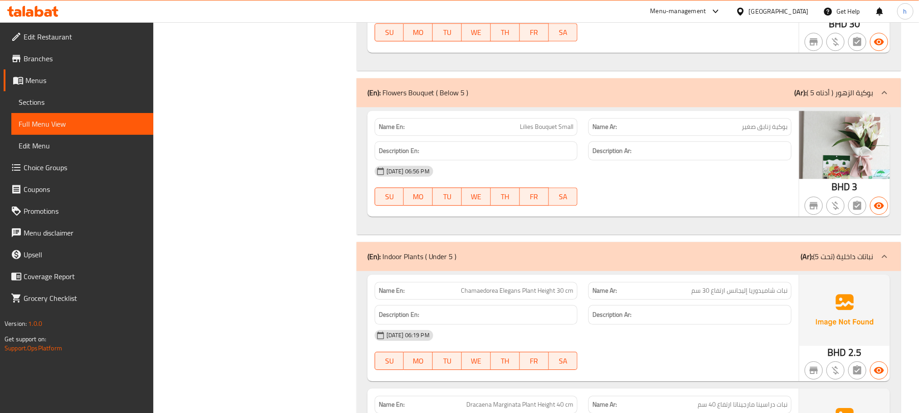
scroll to position [3197, 0]
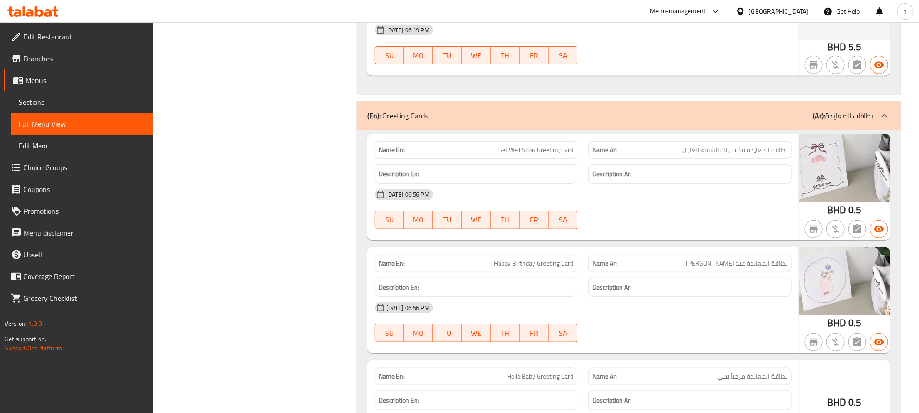
scroll to position [4013, 0]
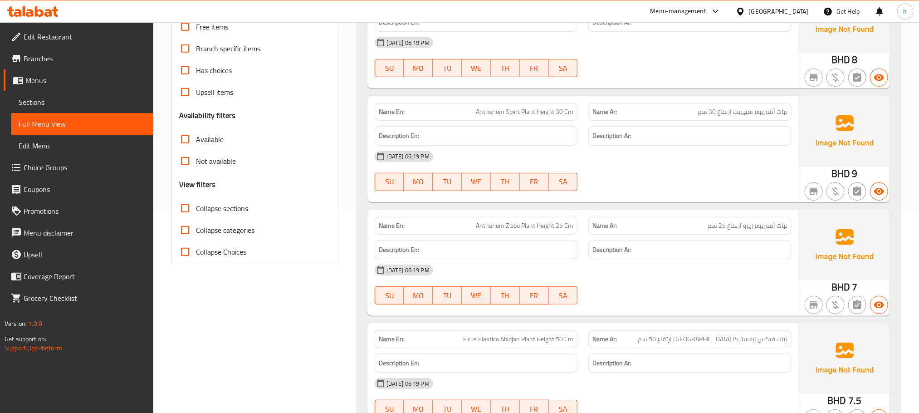
scroll to position [204, 0]
